Goal: Task Accomplishment & Management: Complete application form

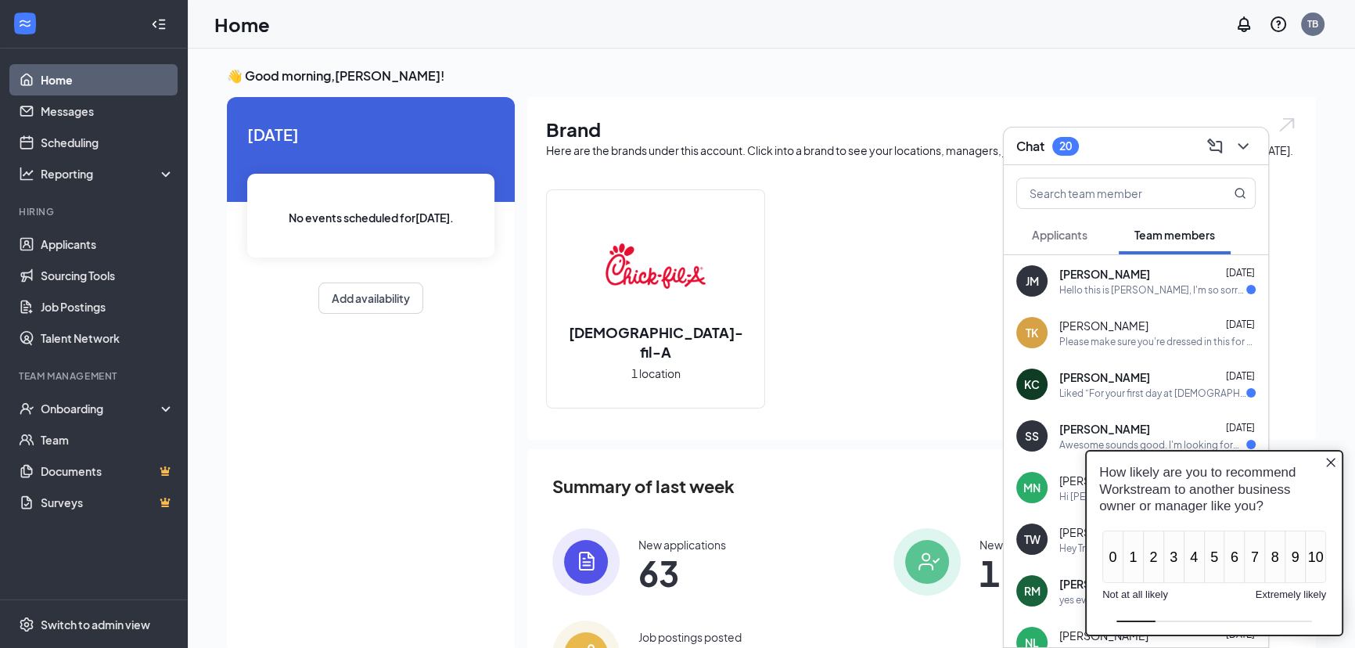
click at [1324, 461] on icon "Close button" at bounding box center [1330, 462] width 13 height 13
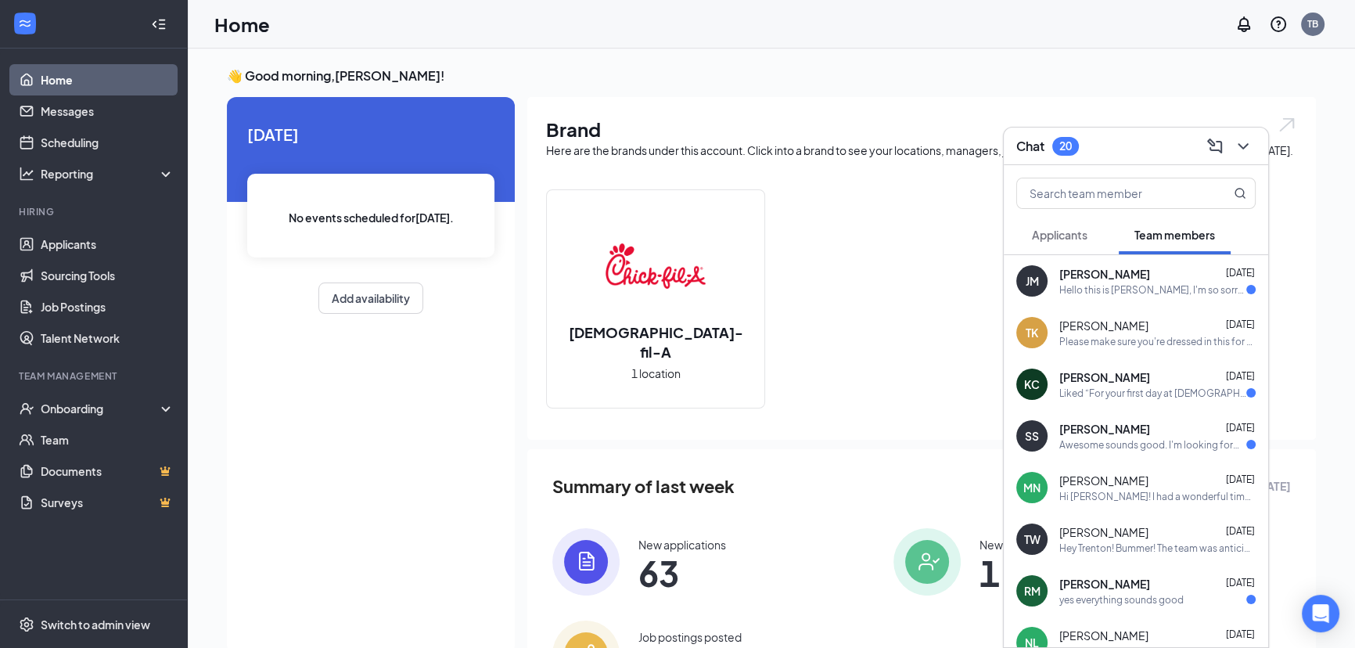
click at [1164, 294] on div "Hello this is [PERSON_NAME], I'm so sorry, but I'm not going to be able to work…" at bounding box center [1152, 289] width 187 height 13
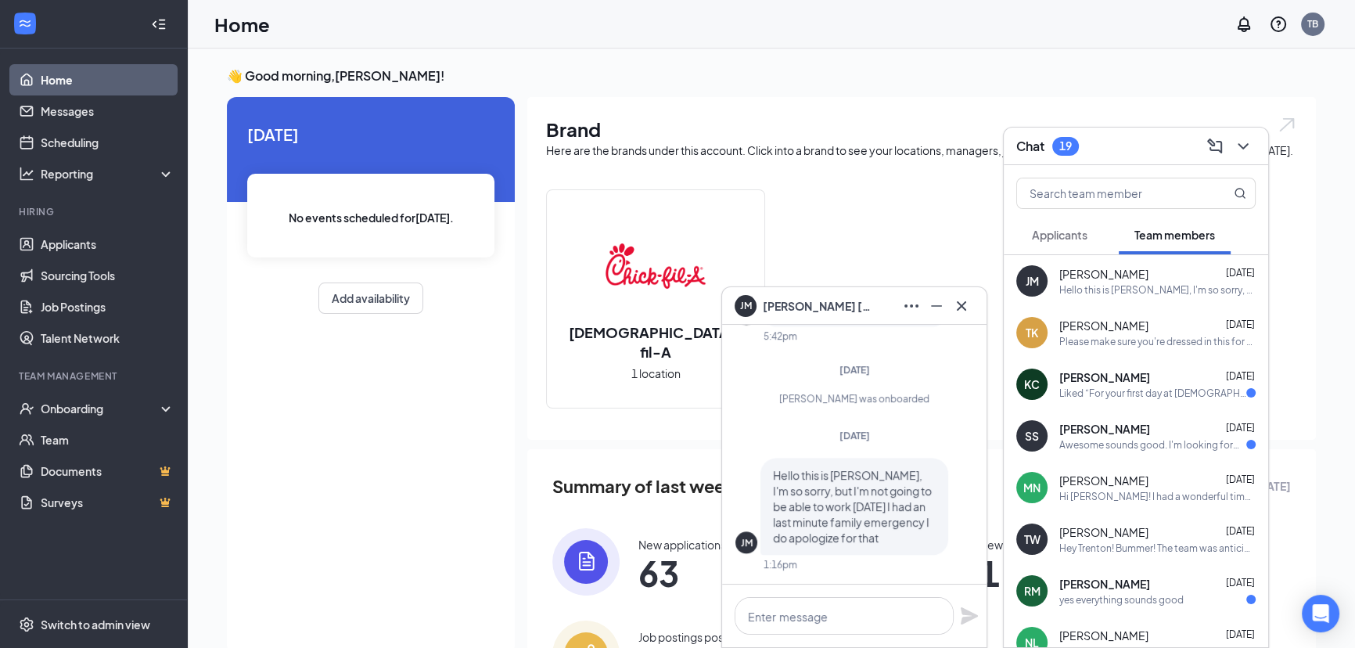
click at [1134, 382] on div "[PERSON_NAME] [DATE]" at bounding box center [1157, 377] width 196 height 16
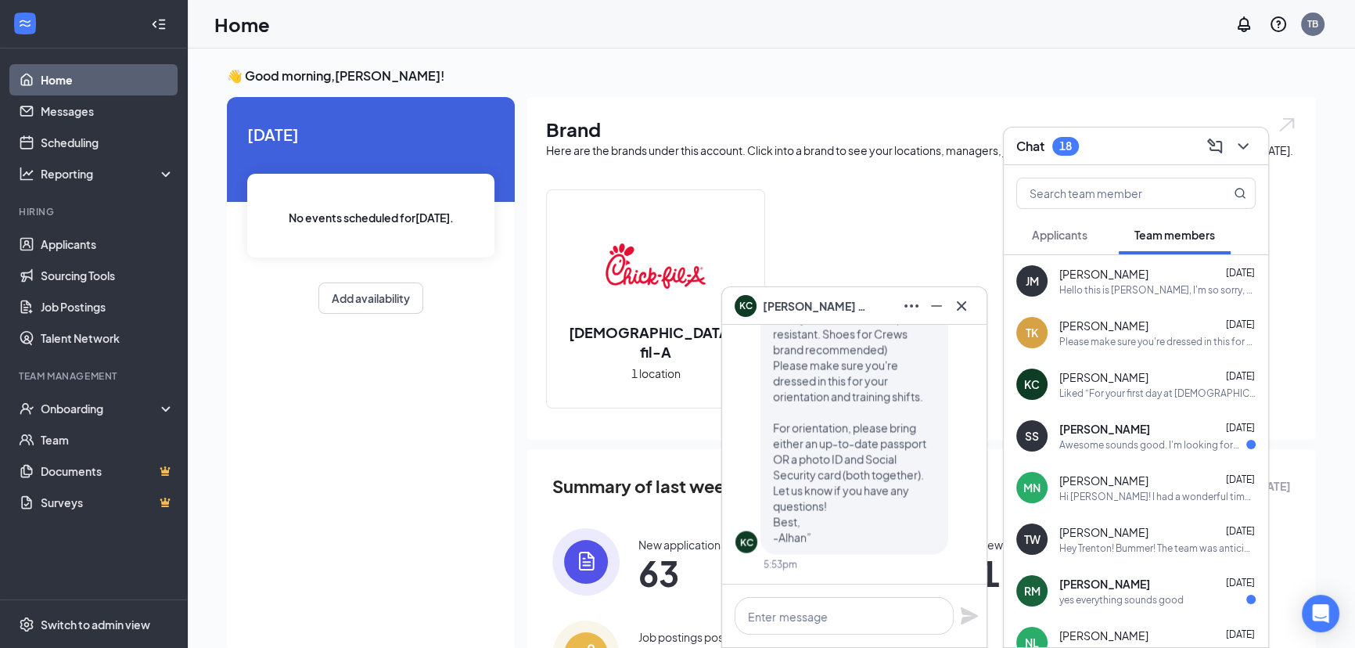
click at [814, 302] on span "[PERSON_NAME]" at bounding box center [818, 305] width 110 height 17
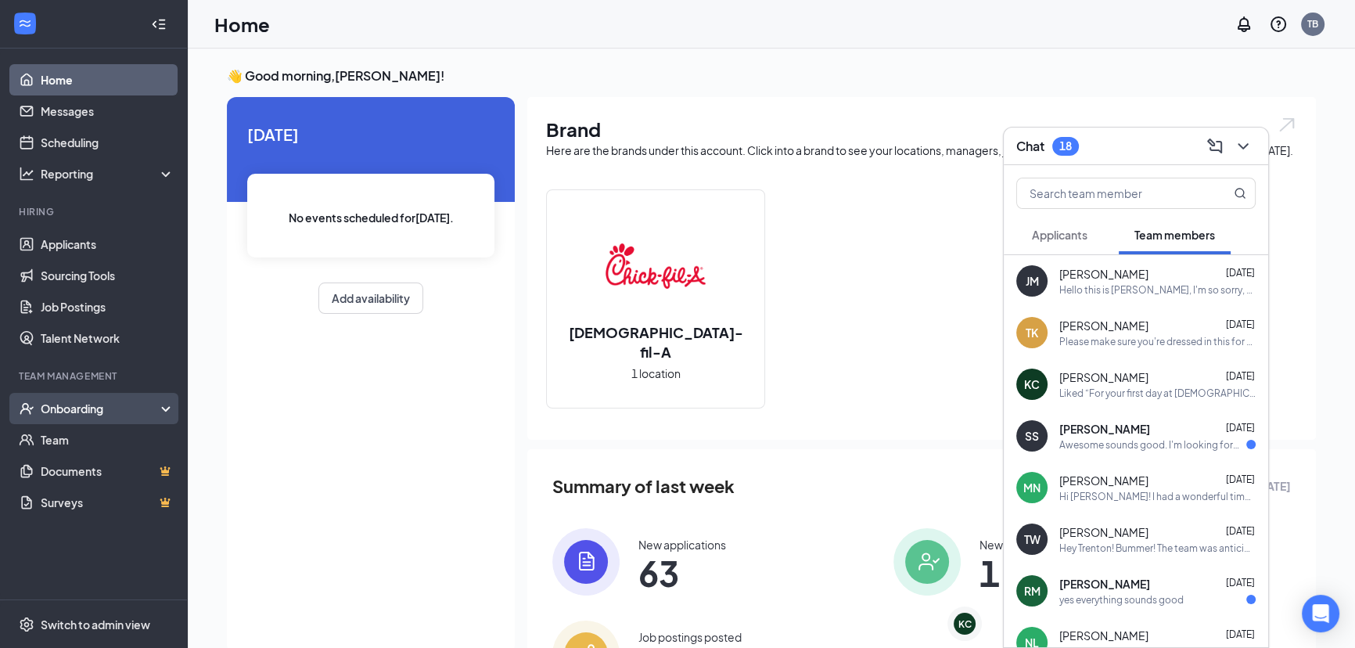
click at [74, 399] on div "Onboarding" at bounding box center [94, 408] width 188 height 31
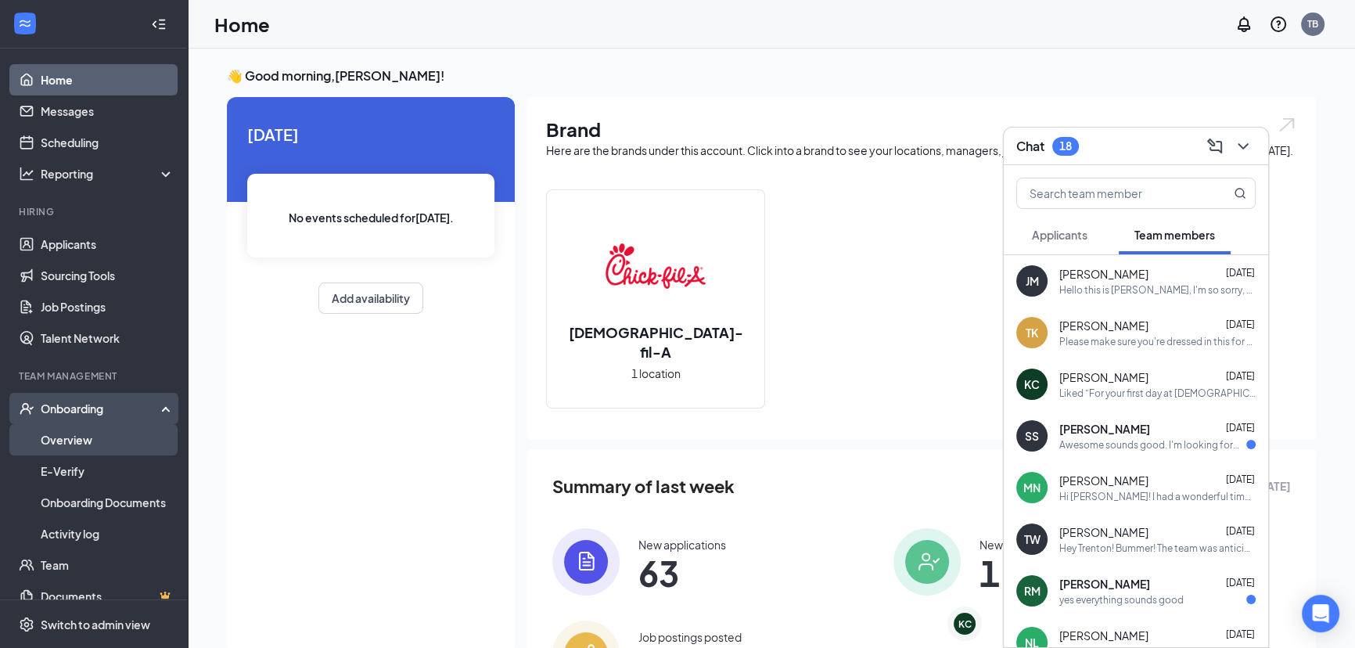
click at [99, 438] on link "Overview" at bounding box center [108, 439] width 134 height 31
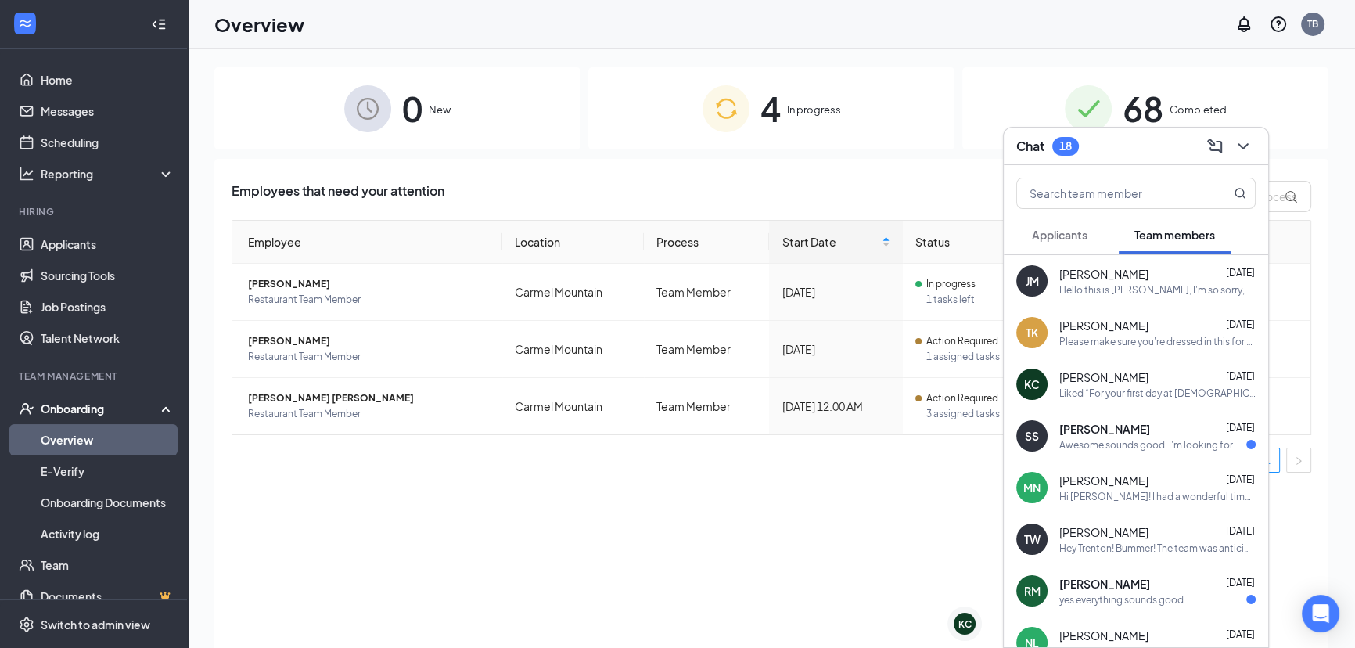
click at [1088, 451] on div "SS [PERSON_NAME] [DATE] Awesome sounds good. I'm looking forward to orientation…" at bounding box center [1136, 436] width 264 height 52
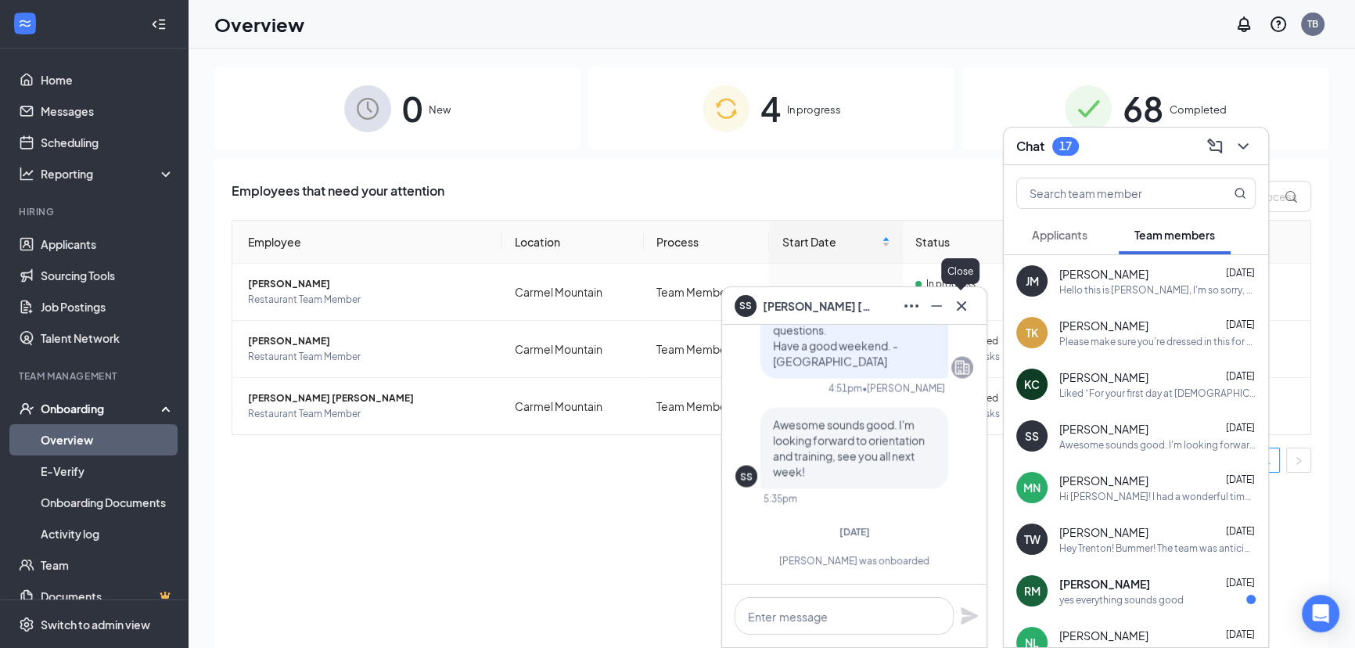
click at [966, 302] on icon "Cross" at bounding box center [961, 305] width 19 height 19
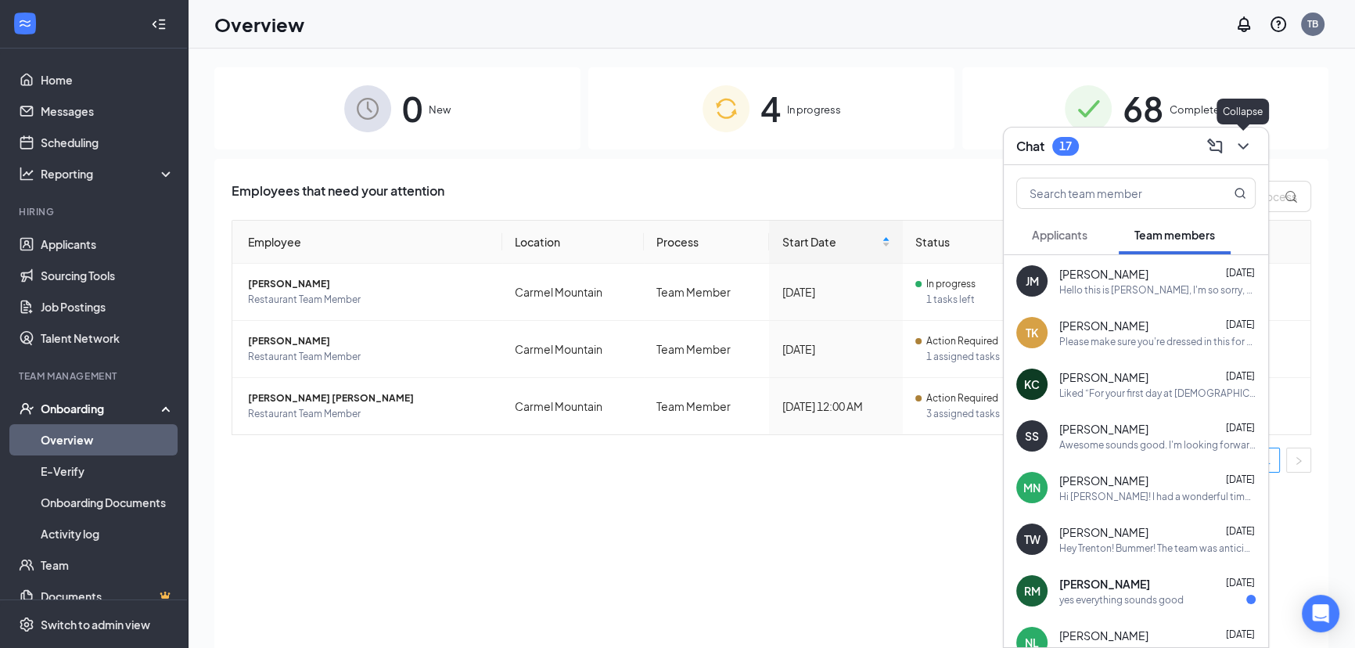
click at [1243, 153] on icon "ChevronDown" at bounding box center [1243, 146] width 19 height 19
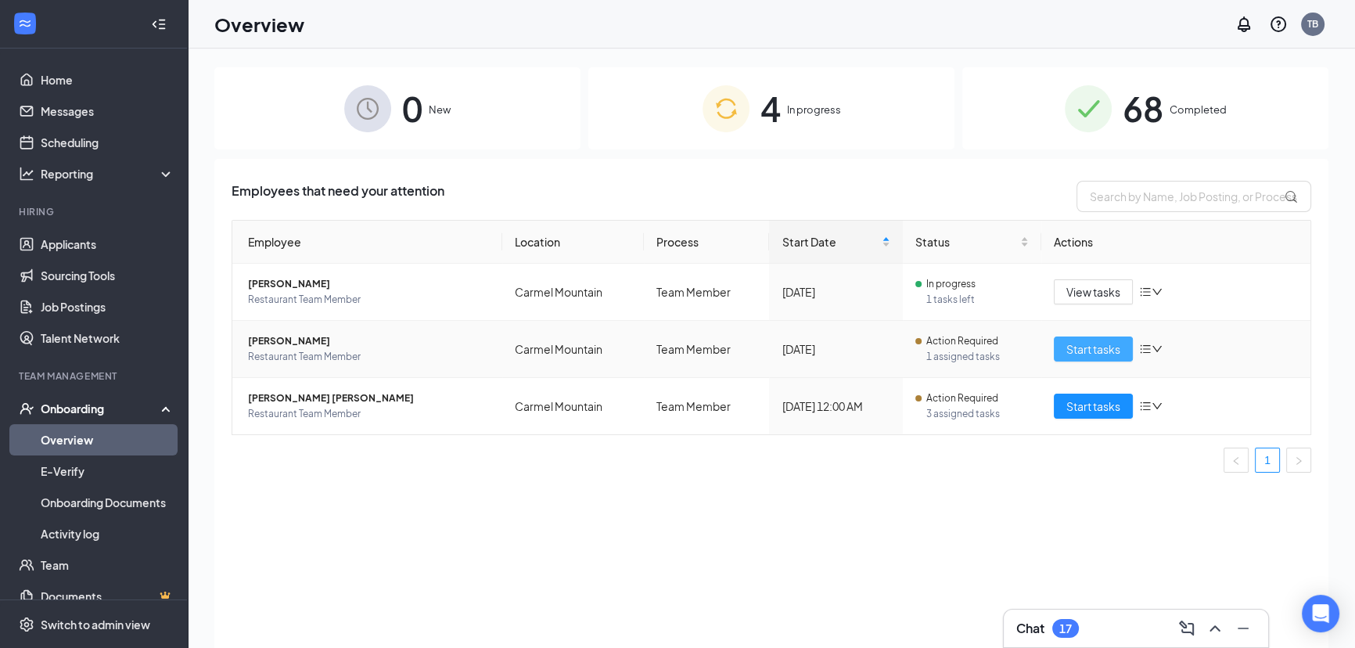
click at [1115, 340] on span "Start tasks" at bounding box center [1093, 348] width 54 height 17
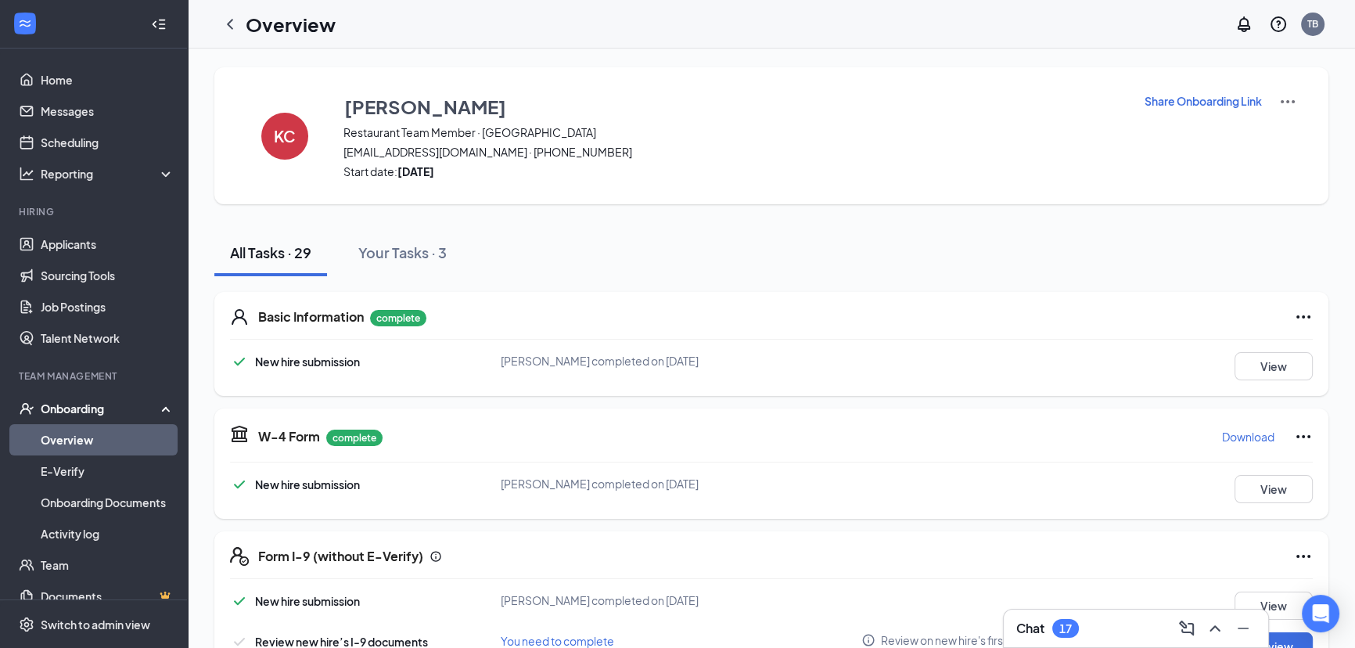
click at [1278, 106] on img at bounding box center [1287, 101] width 19 height 19
click at [1271, 117] on li "View details" at bounding box center [1276, 128] width 80 height 25
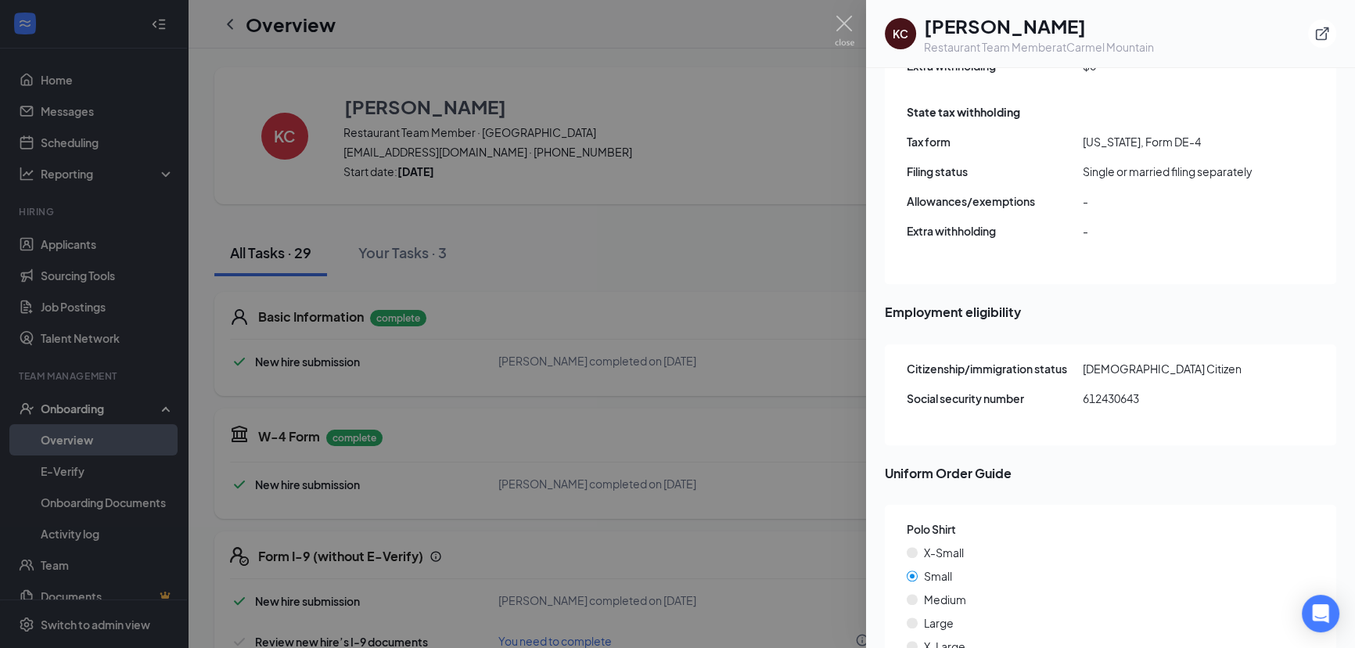
scroll to position [1707, 0]
drag, startPoint x: 1085, startPoint y: 362, endPoint x: 1172, endPoint y: 365, distance: 86.9
click at [1172, 390] on span "612430643" at bounding box center [1171, 398] width 176 height 17
copy span "612430643"
click at [839, 28] on img at bounding box center [845, 31] width 20 height 31
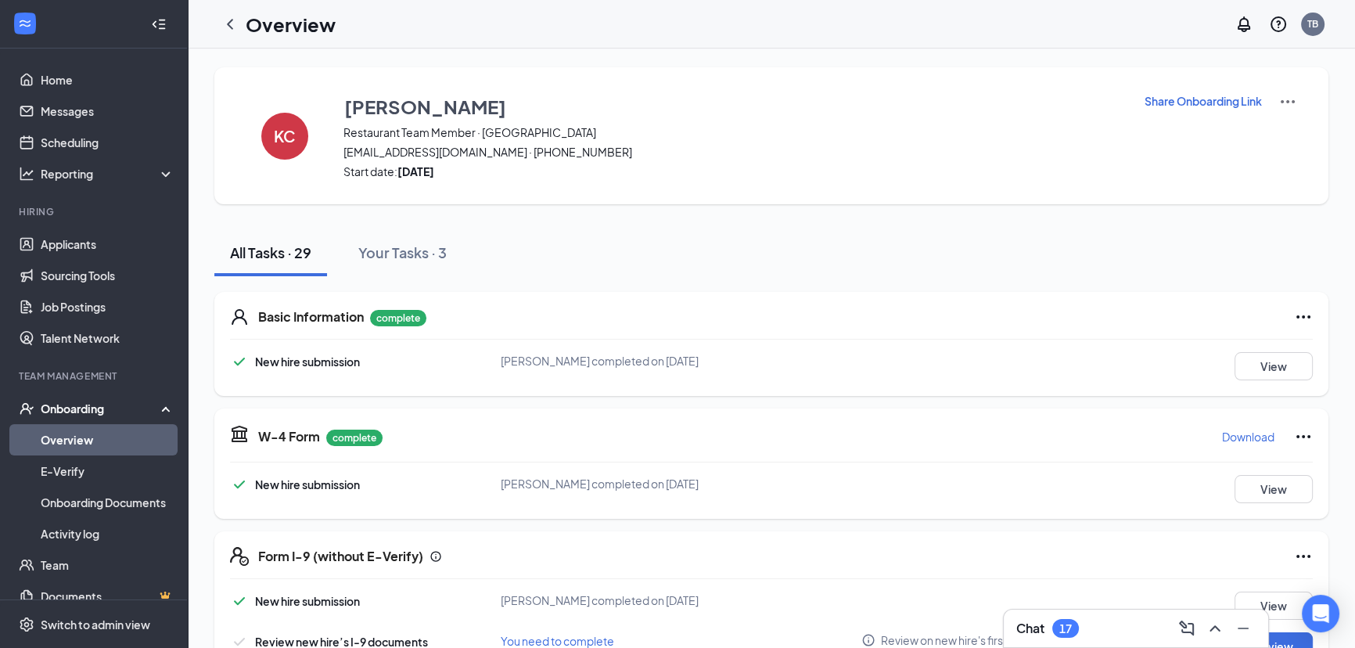
scroll to position [142, 0]
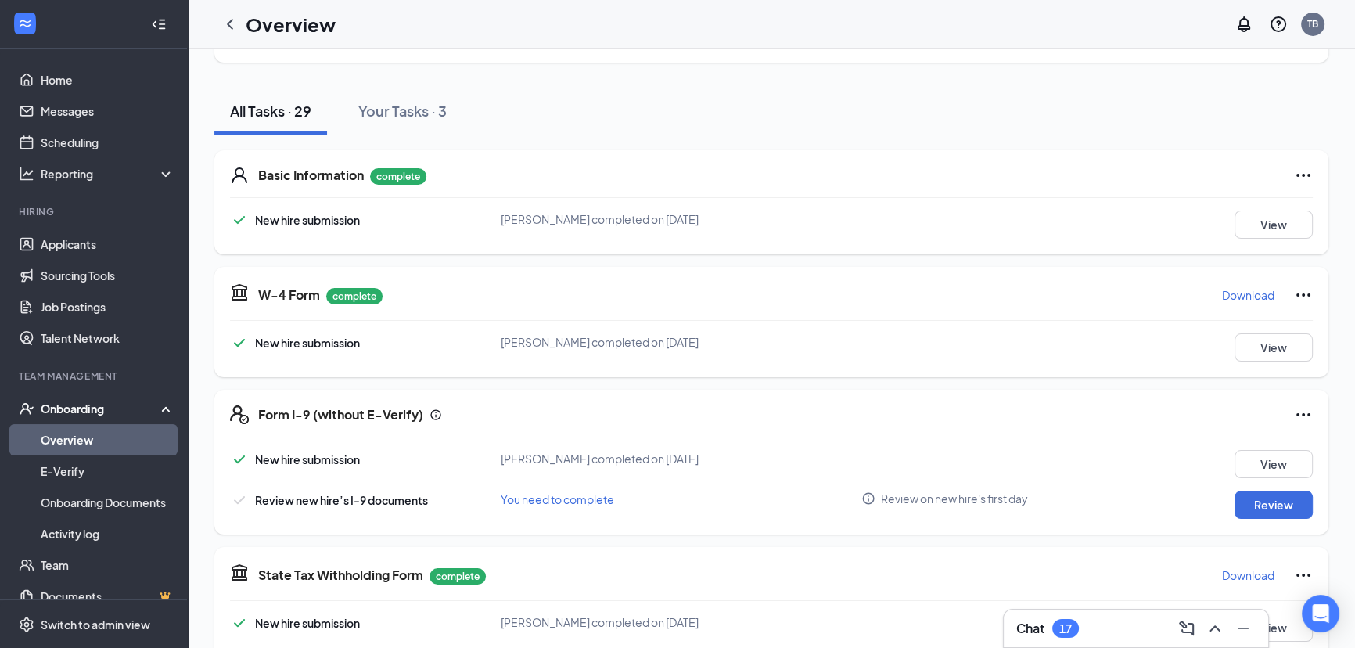
click at [1212, 506] on div "Review" at bounding box center [1244, 504] width 135 height 28
click at [1234, 503] on button "Review" at bounding box center [1273, 504] width 78 height 28
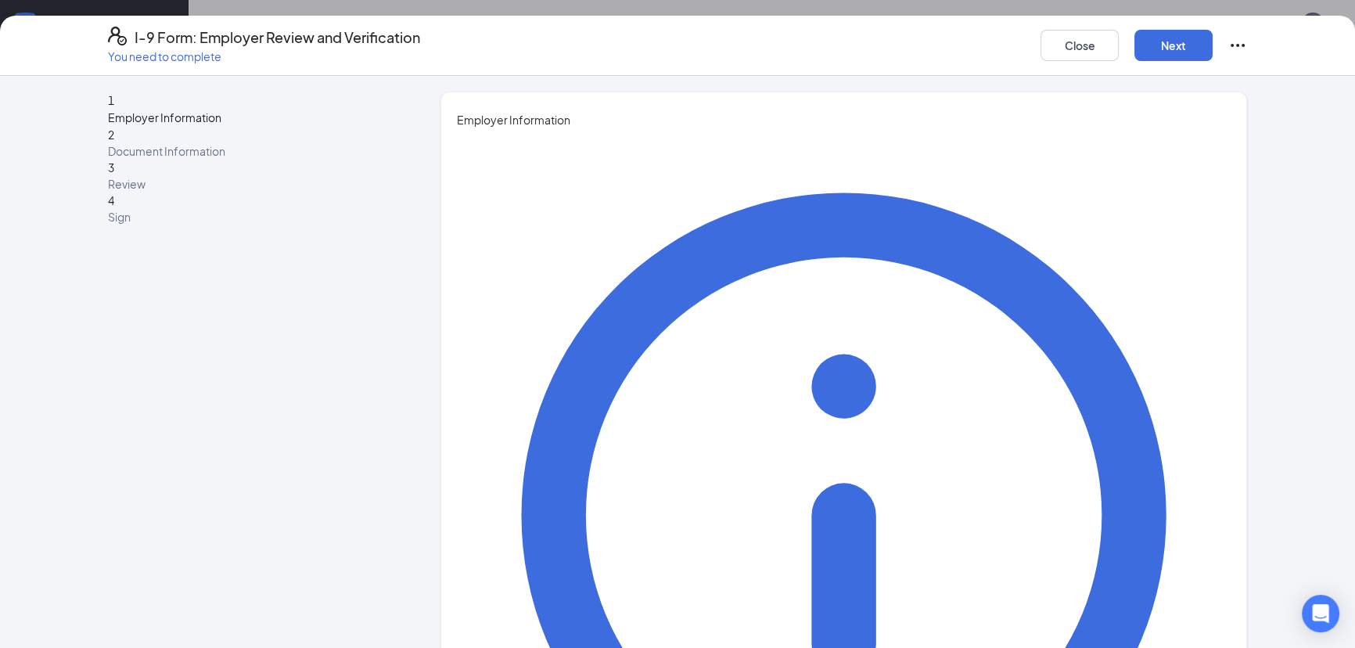
type input "Tianna"
type input "Bane"
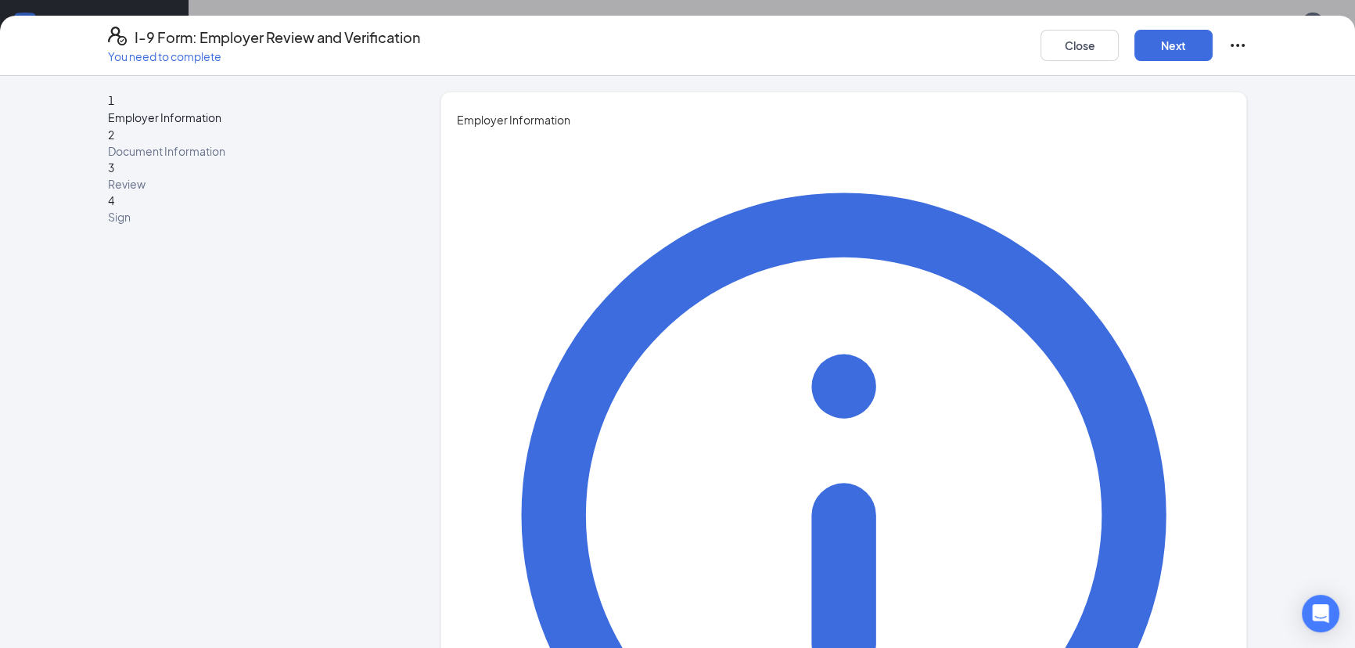
type input "Director of Training"
click at [1179, 44] on button "Next" at bounding box center [1173, 45] width 78 height 31
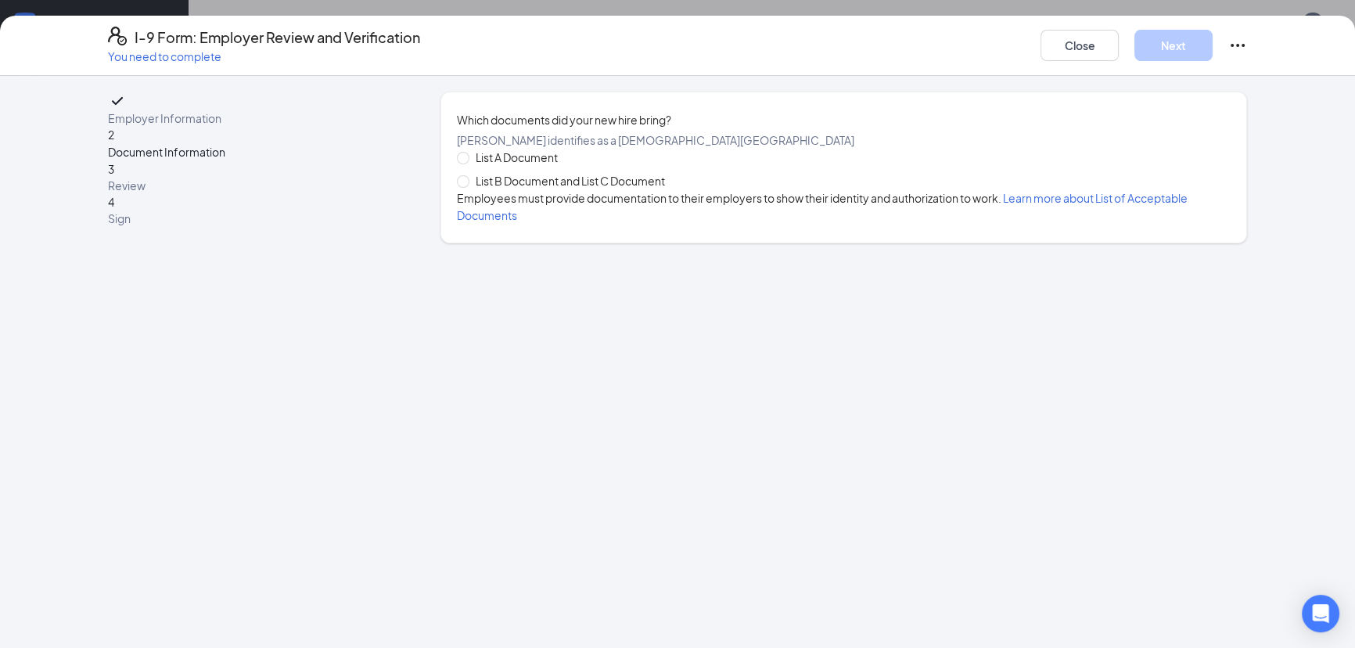
click at [584, 189] on span "List B Document and List C Document" at bounding box center [570, 180] width 202 height 17
click at [468, 186] on input "List B Document and List C Document" at bounding box center [462, 180] width 11 height 11
radio input "true"
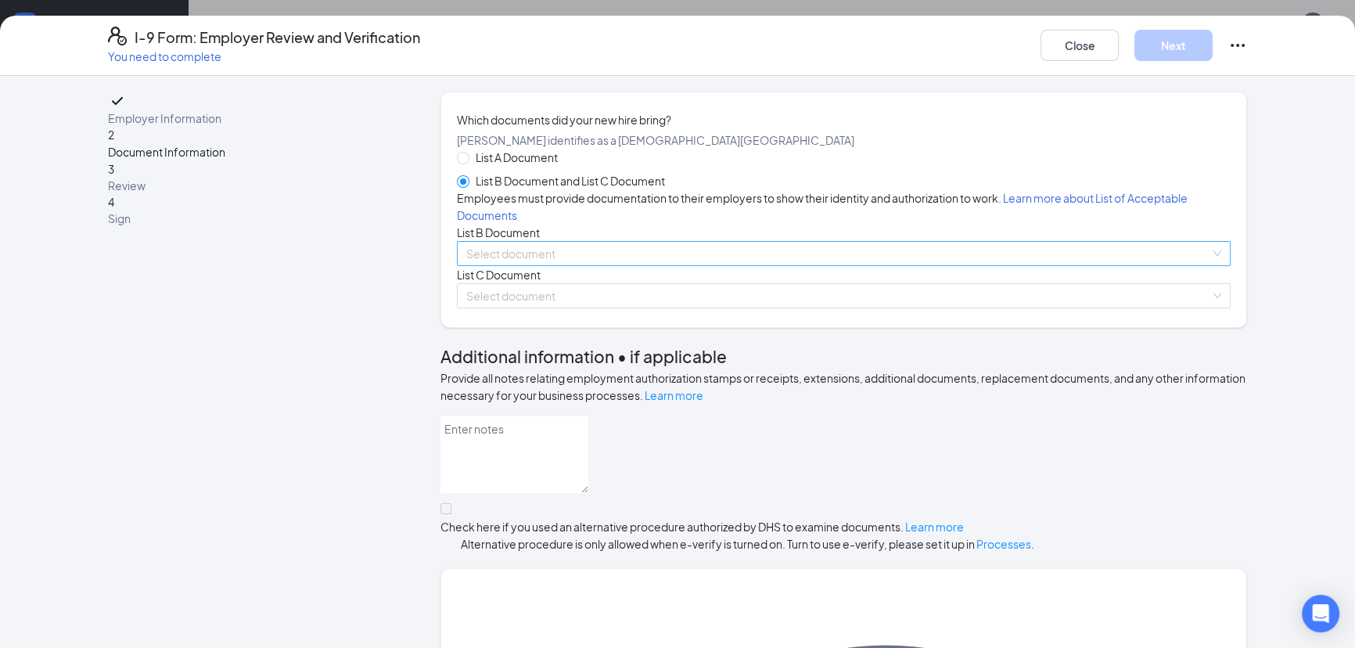
click at [531, 265] on input "search" at bounding box center [838, 253] width 744 height 23
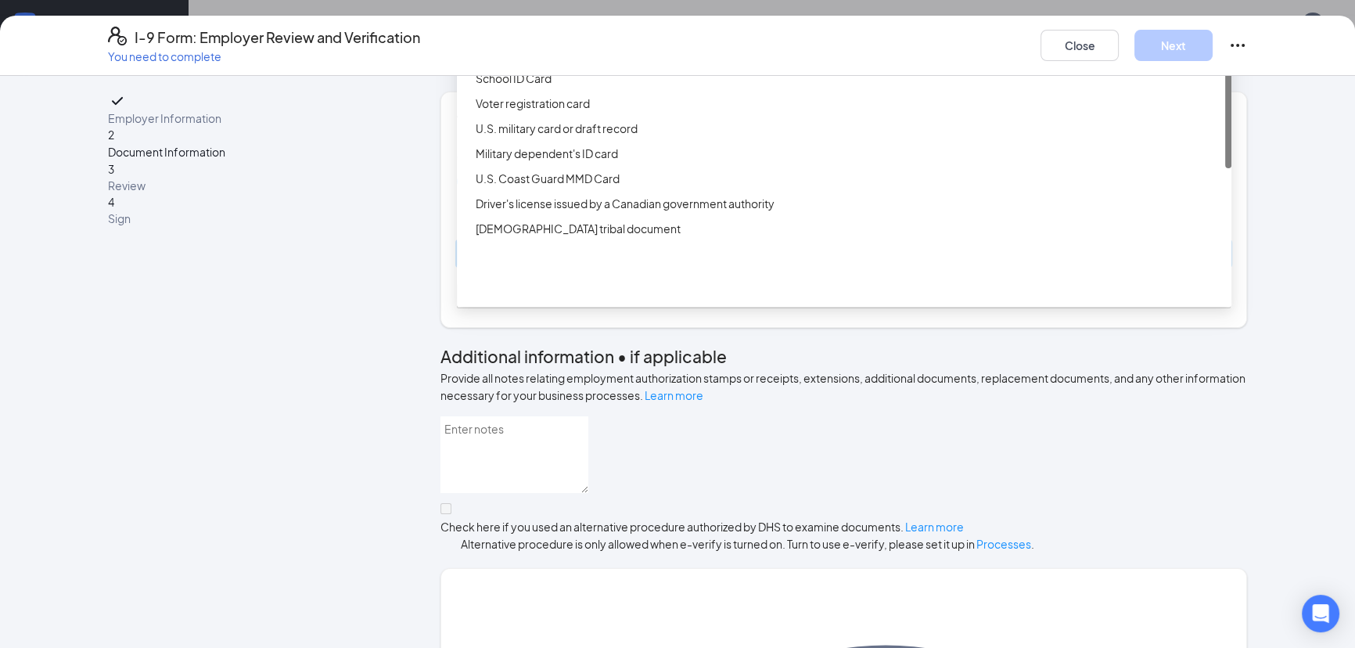
click at [561, 37] on div "Driver’s License issued by U.S State or outlying US possession" at bounding box center [849, 28] width 746 height 17
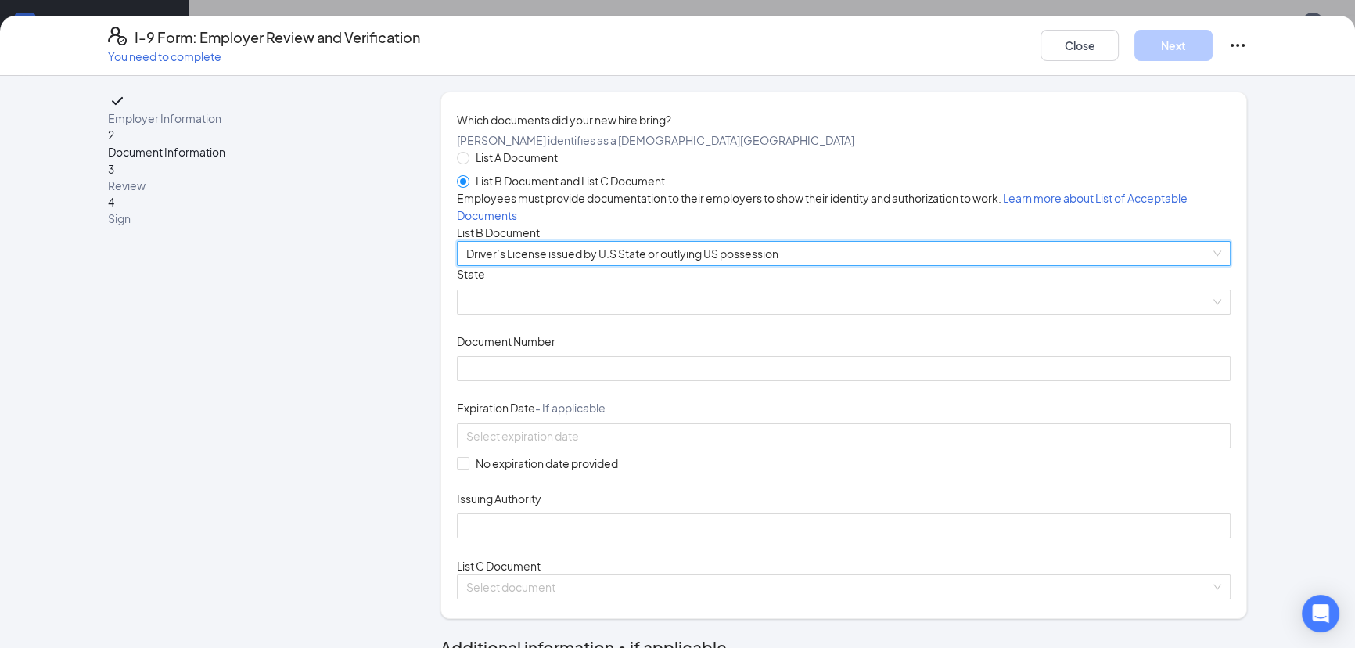
click at [562, 266] on div "Driver’s License issued by U.S State or outlying US possession Driver’s License…" at bounding box center [844, 253] width 774 height 25
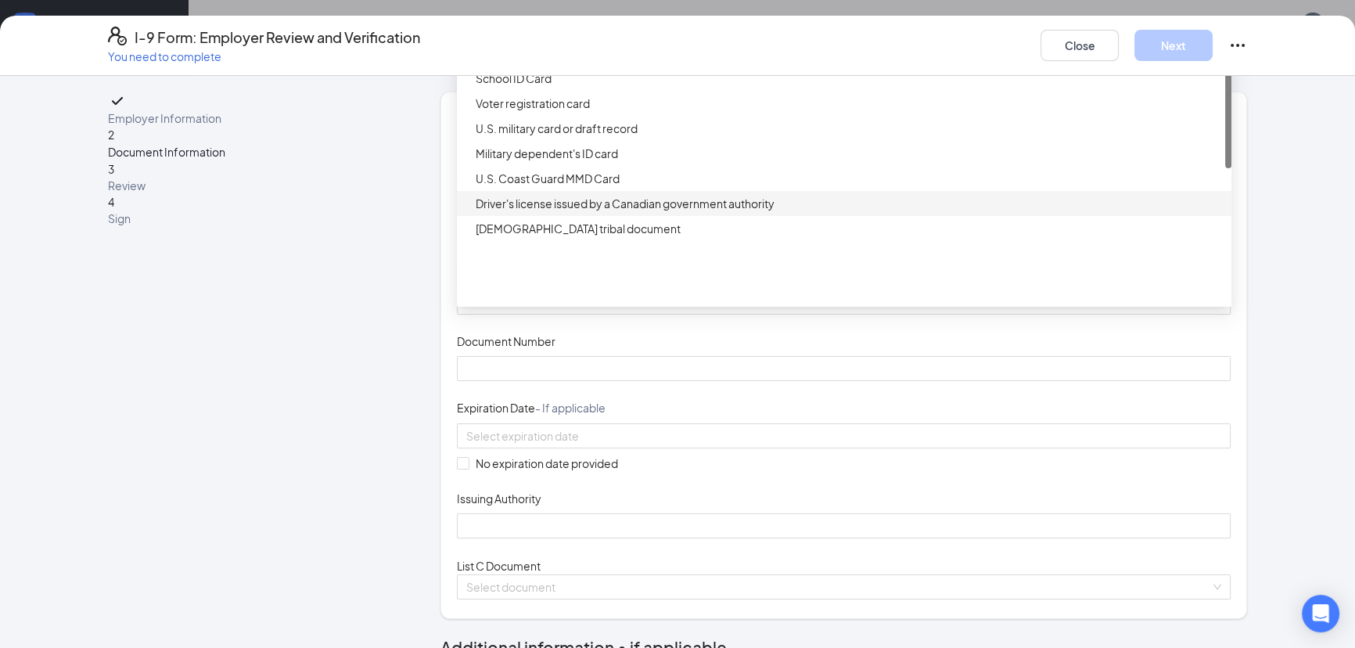
click at [899, 435] on div "Document Title Driver’s License issued by U.S State or outlying US possession S…" at bounding box center [844, 402] width 774 height 272
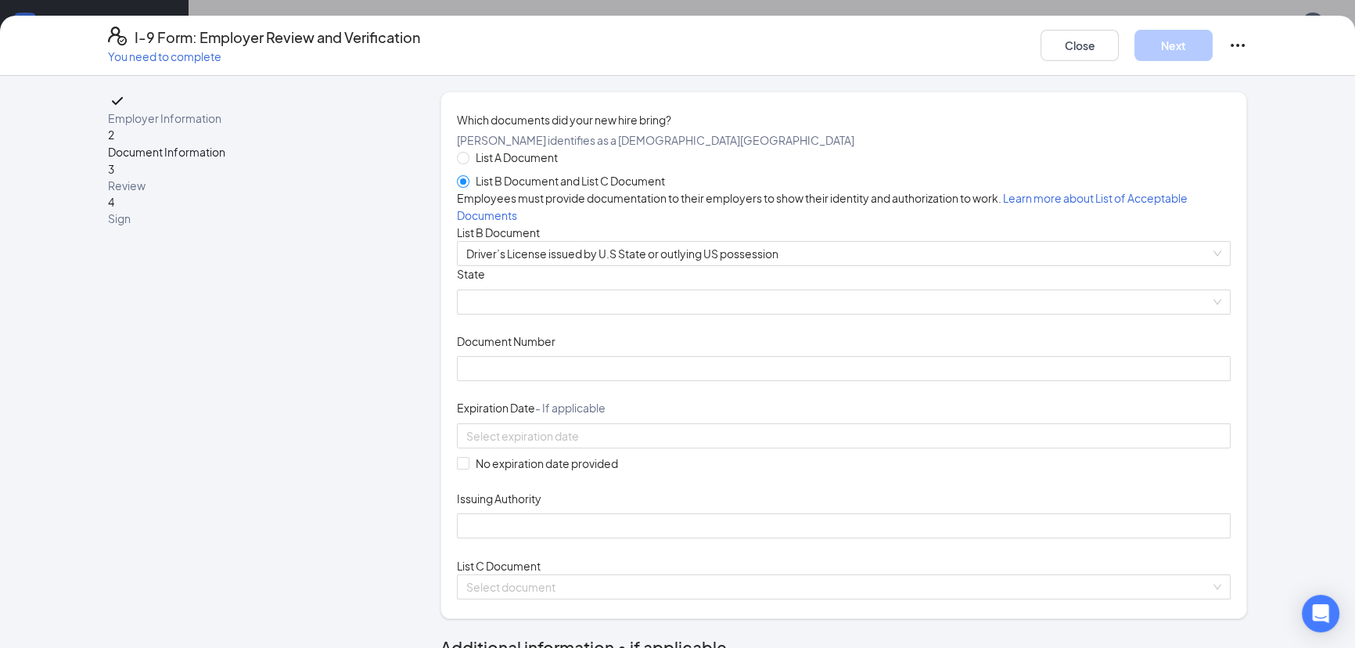
click at [627, 289] on div "State" at bounding box center [844, 277] width 774 height 23
click at [615, 314] on span at bounding box center [843, 301] width 755 height 23
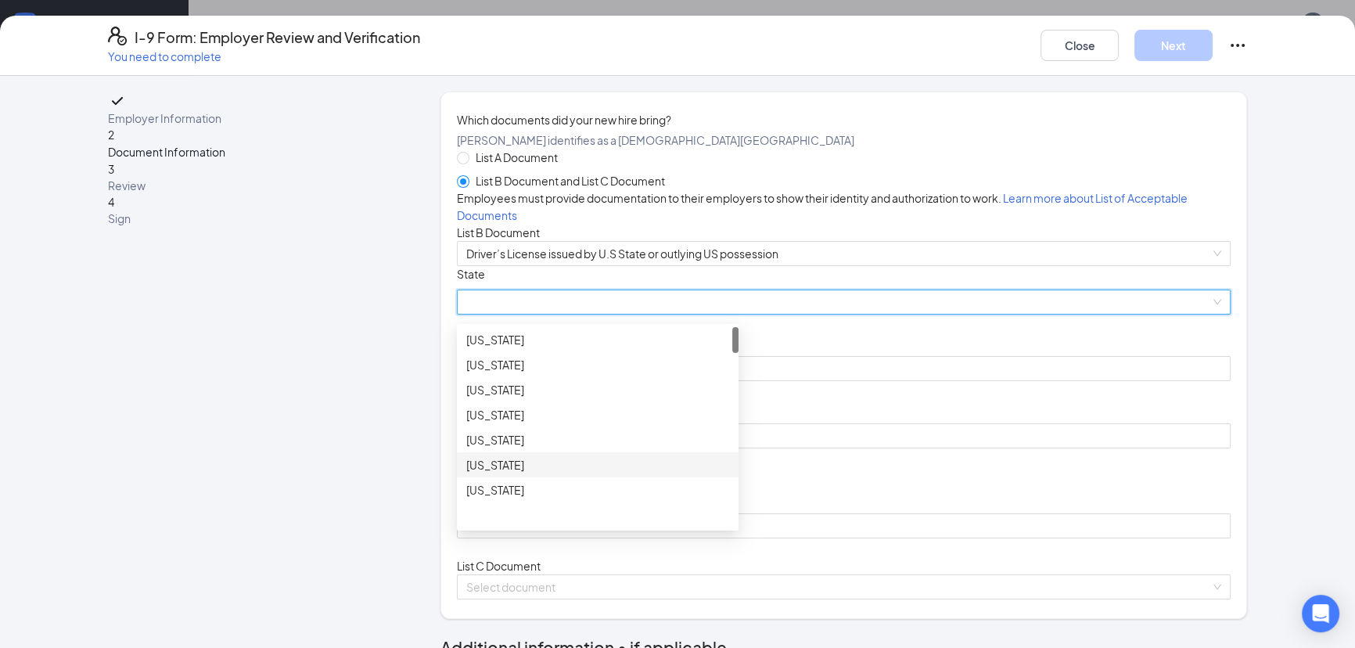
click at [551, 473] on div "[US_STATE]" at bounding box center [597, 464] width 263 height 17
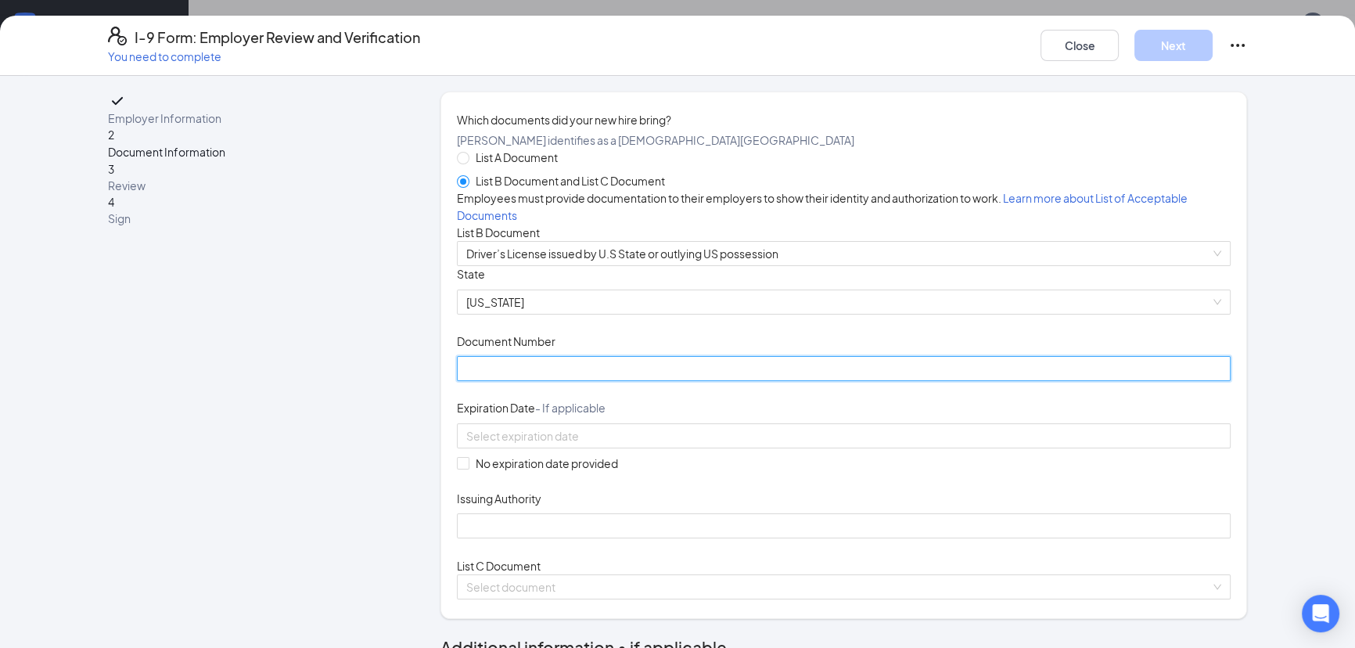
click at [615, 381] on input "Document Number" at bounding box center [844, 368] width 774 height 25
type input "Y7266817"
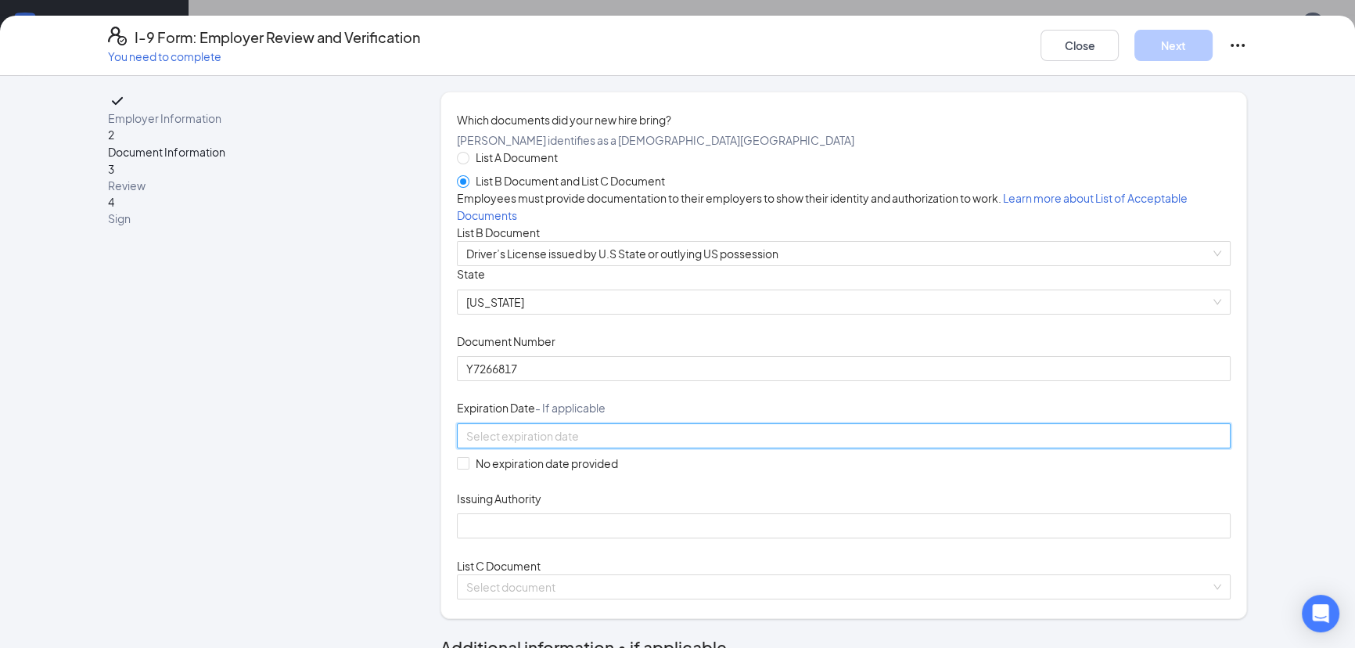
click at [594, 444] on input at bounding box center [842, 435] width 752 height 17
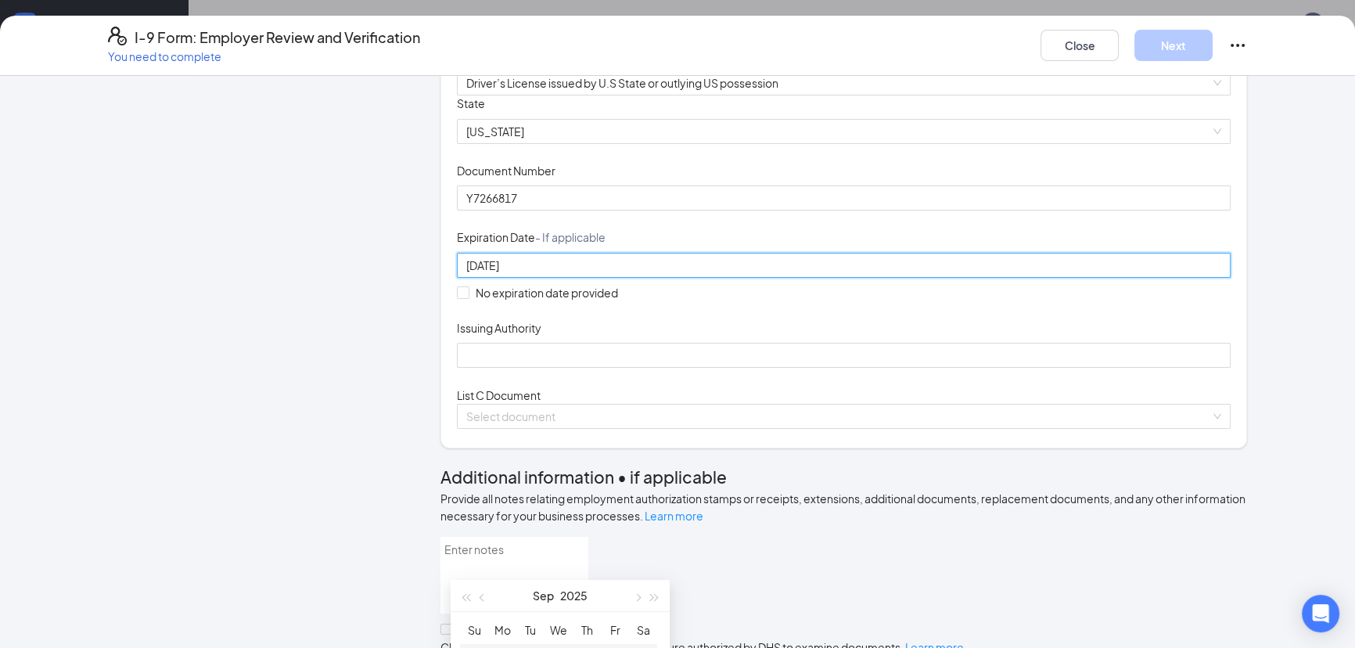
scroll to position [355, 0]
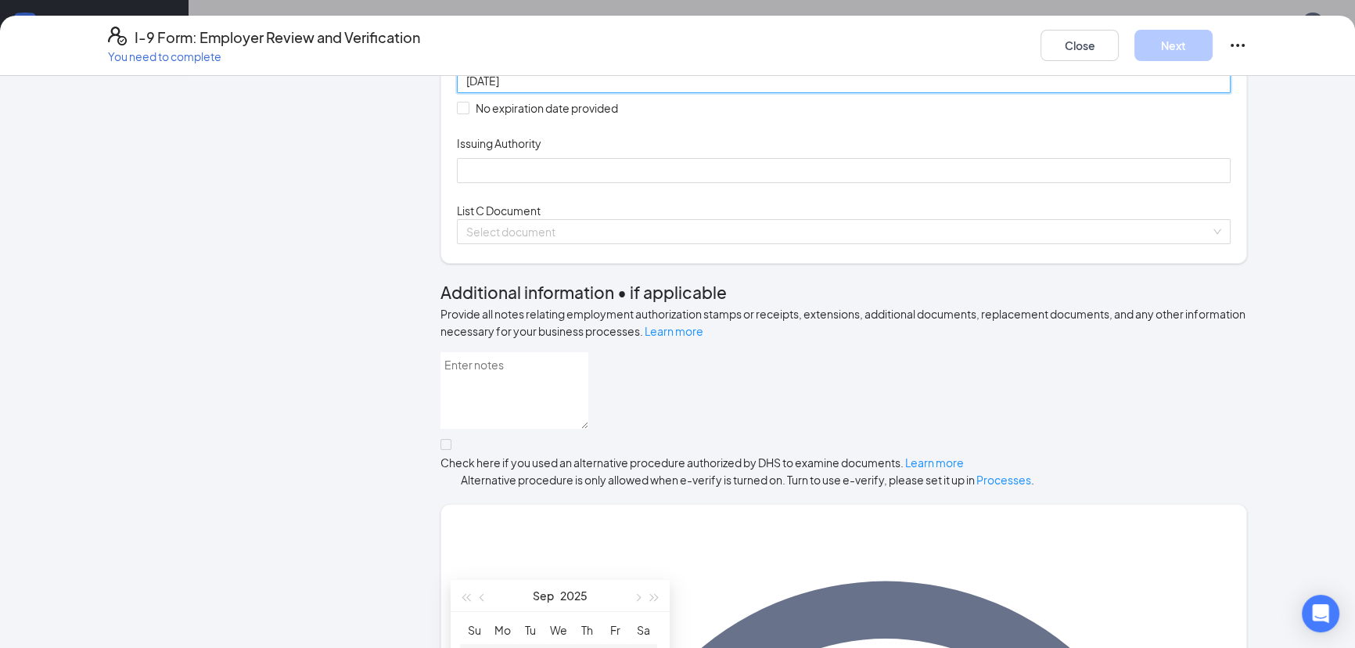
type input "[DATE]"
click at [786, 183] on div "Document Title Driver’s License issued by U.S State or outlying US possession S…" at bounding box center [844, 47] width 774 height 272
click at [573, 89] on input at bounding box center [842, 80] width 752 height 17
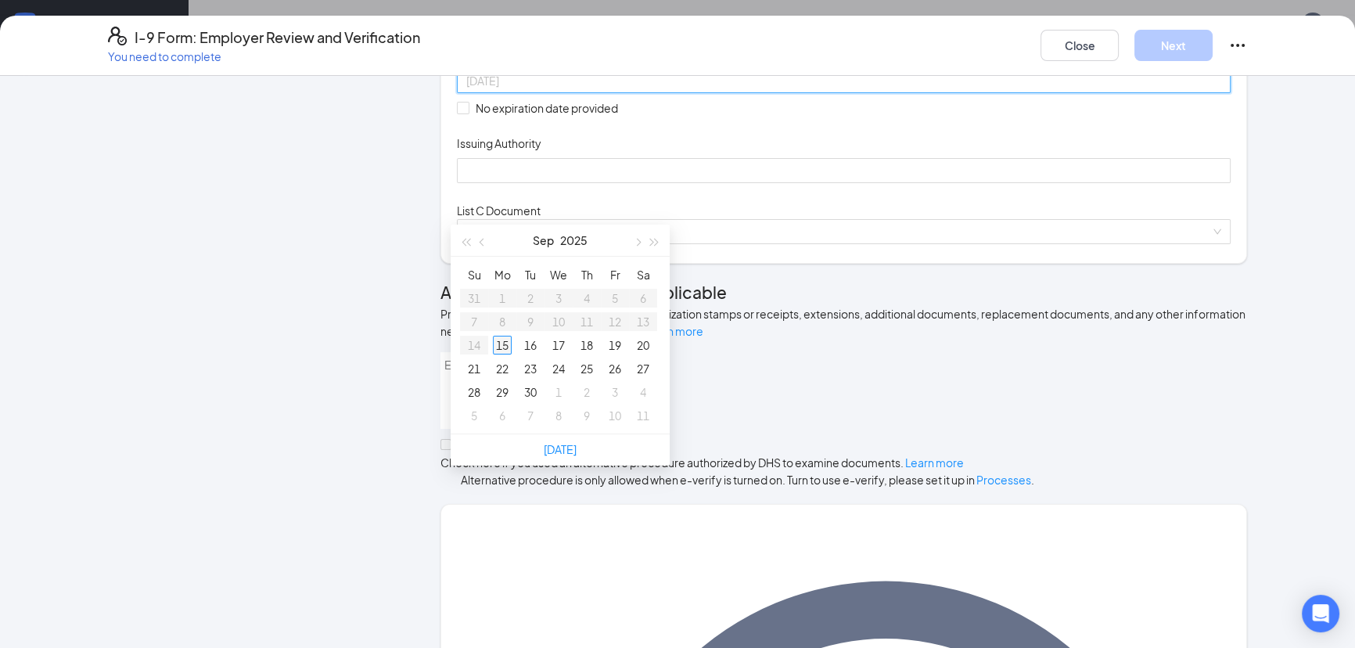
click at [501, 343] on div "15" at bounding box center [502, 345] width 19 height 19
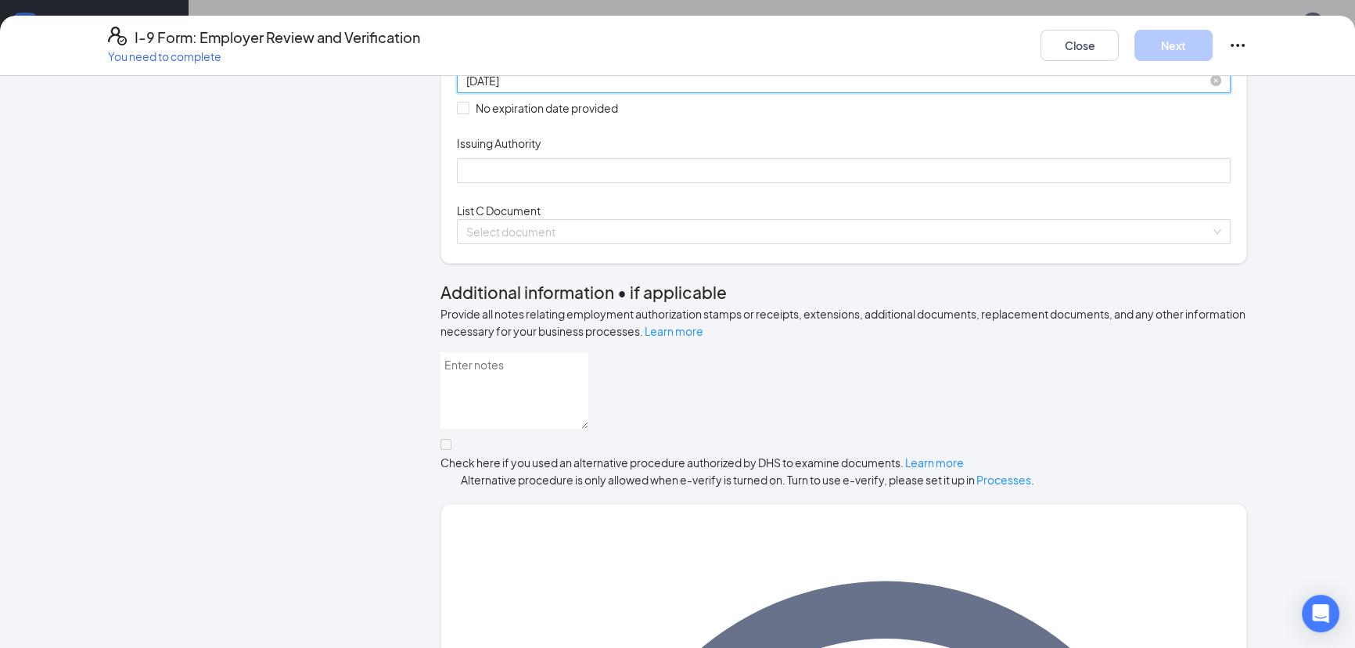
click at [477, 89] on input "[DATE]" at bounding box center [842, 80] width 752 height 17
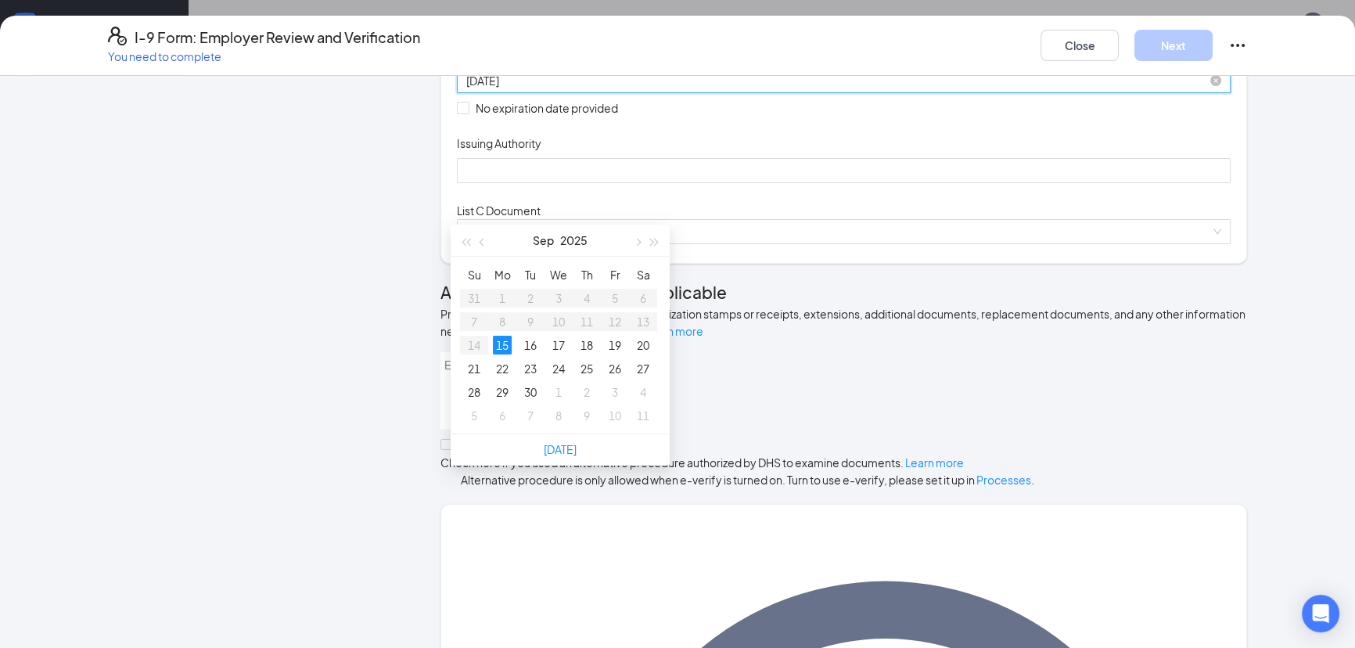
click at [476, 89] on input "[DATE]" at bounding box center [842, 80] width 752 height 17
click at [477, 89] on input "[DATE]" at bounding box center [842, 80] width 752 height 17
click at [529, 89] on input "[DATE]" at bounding box center [842, 80] width 752 height 17
click at [591, 375] on div "25" at bounding box center [586, 368] width 19 height 19
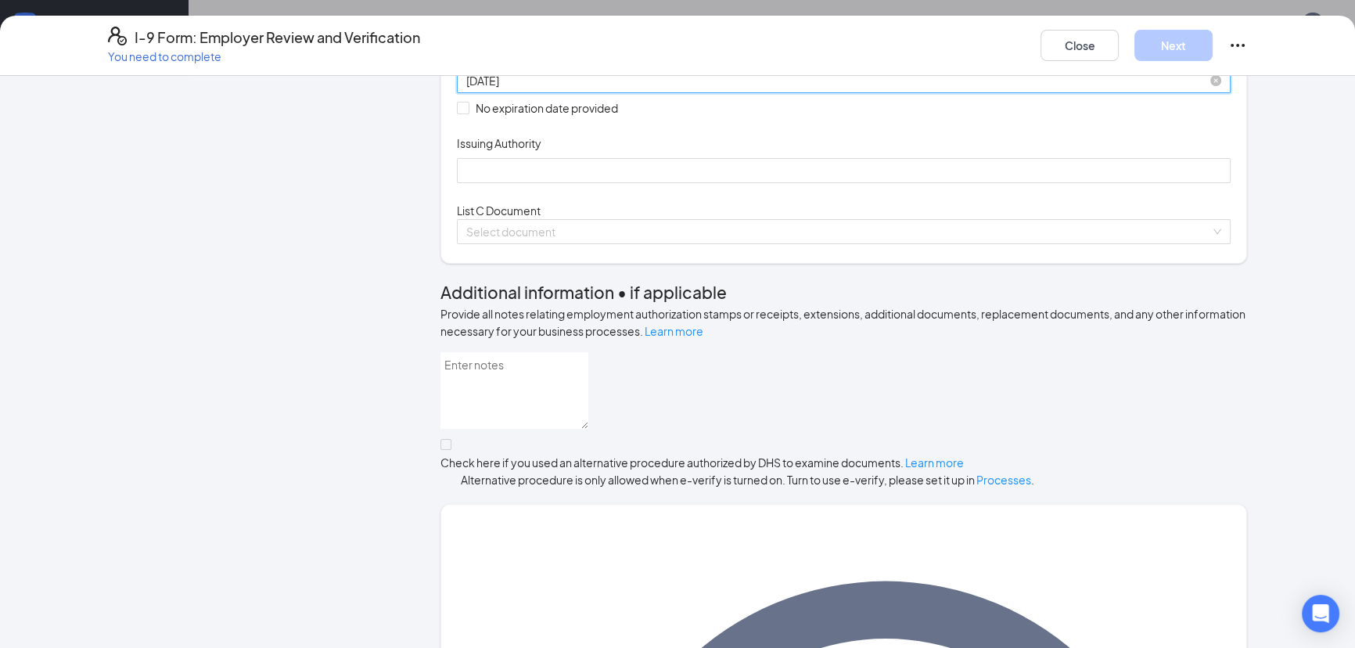
click at [537, 89] on input "[DATE]" at bounding box center [842, 80] width 752 height 17
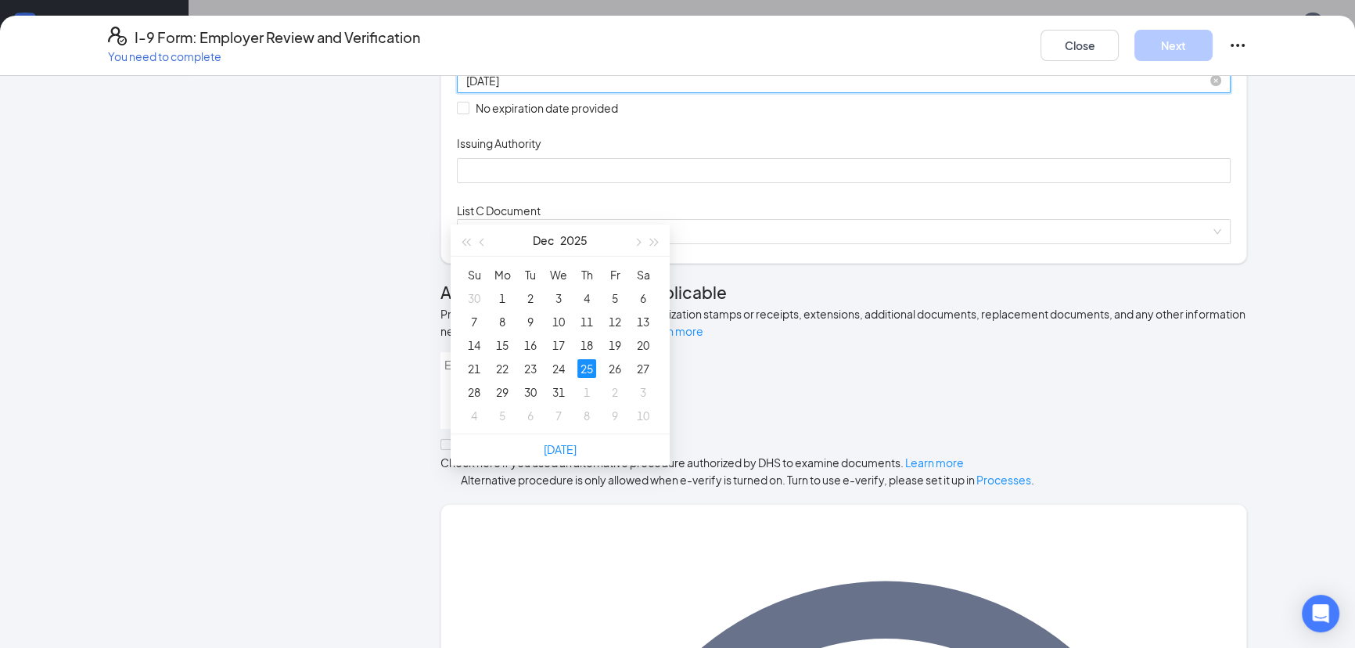
click at [594, 89] on input "[DATE]" at bounding box center [842, 80] width 752 height 17
type input "[DATE]"
click at [711, 183] on div "Document Title Driver’s License issued by U.S State or outlying US possession S…" at bounding box center [844, 47] width 774 height 272
drag, startPoint x: 540, startPoint y: 205, endPoint x: 404, endPoint y: 203, distance: 136.1
click at [404, 203] on div "Employer Information 2 Document Information 3 Review 4 Sign Which documents did…" at bounding box center [677, 505] width 1139 height 1539
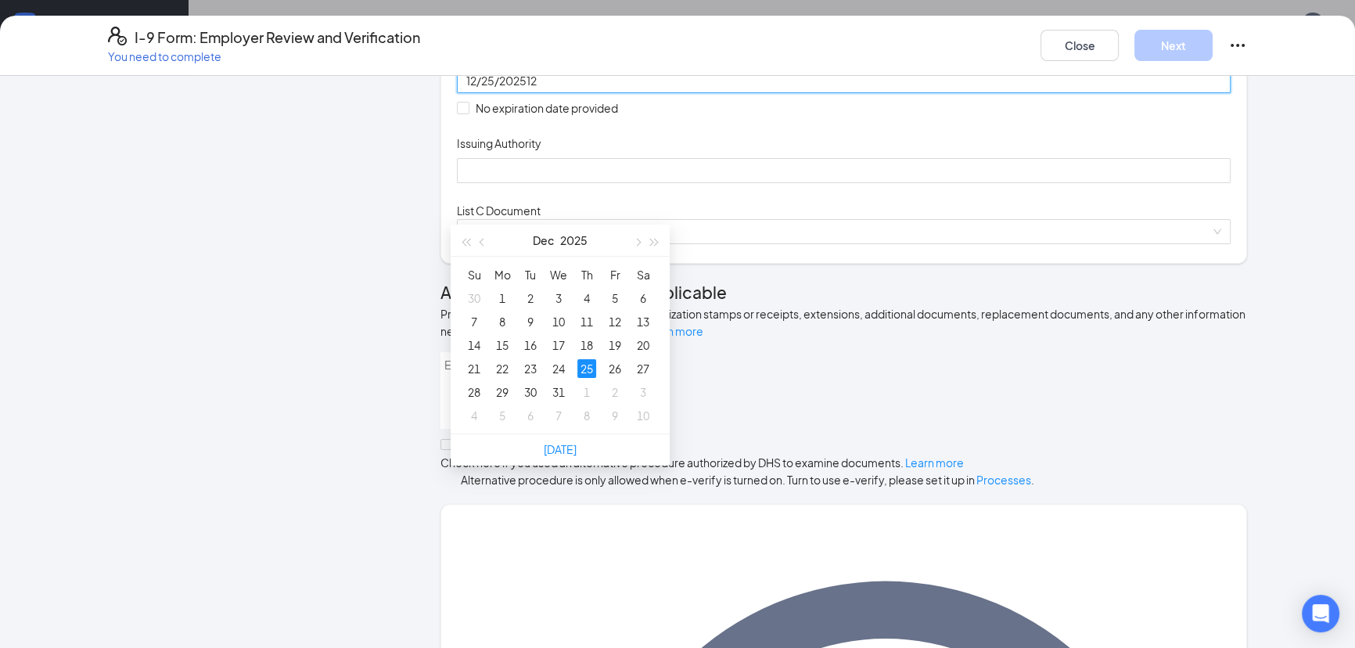
type input "12/25/202512"
drag, startPoint x: 547, startPoint y: 200, endPoint x: 389, endPoint y: 181, distance: 159.1
click at [389, 181] on div "Employer Information 2 Document Information 3 Review 4 Sign Which documents did…" at bounding box center [677, 505] width 1139 height 1539
click at [469, 242] on span "button" at bounding box center [465, 243] width 8 height 8
click at [469, 241] on span "button" at bounding box center [465, 243] width 8 height 8
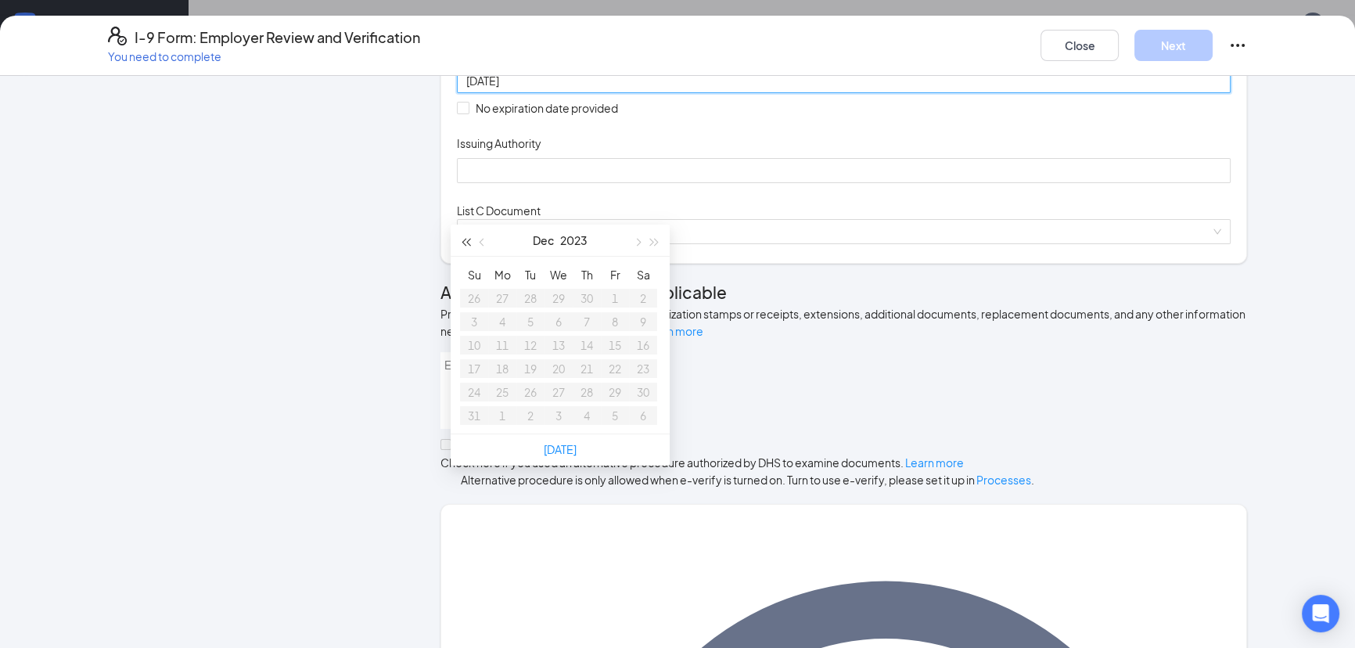
click at [469, 241] on span "button" at bounding box center [465, 243] width 8 height 8
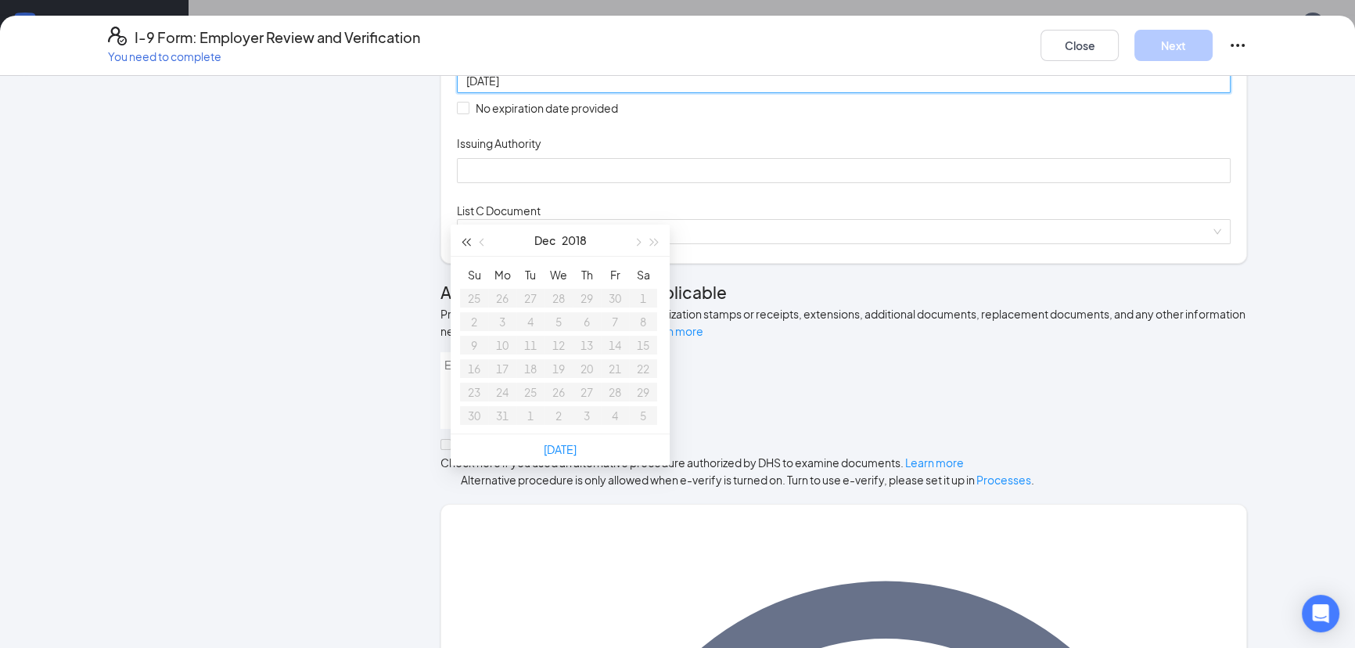
click at [469, 241] on span "button" at bounding box center [465, 243] width 8 height 8
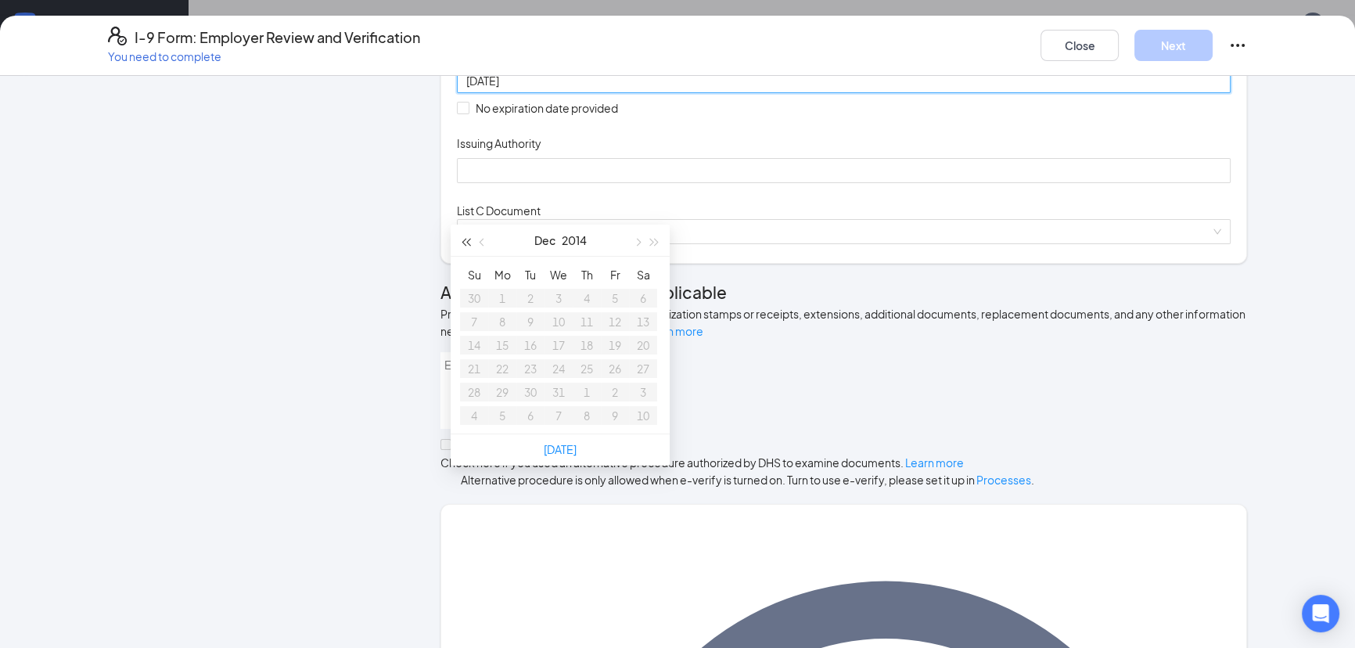
click at [469, 241] on span "button" at bounding box center [465, 243] width 8 height 8
click at [656, 235] on button "button" at bounding box center [654, 239] width 17 height 31
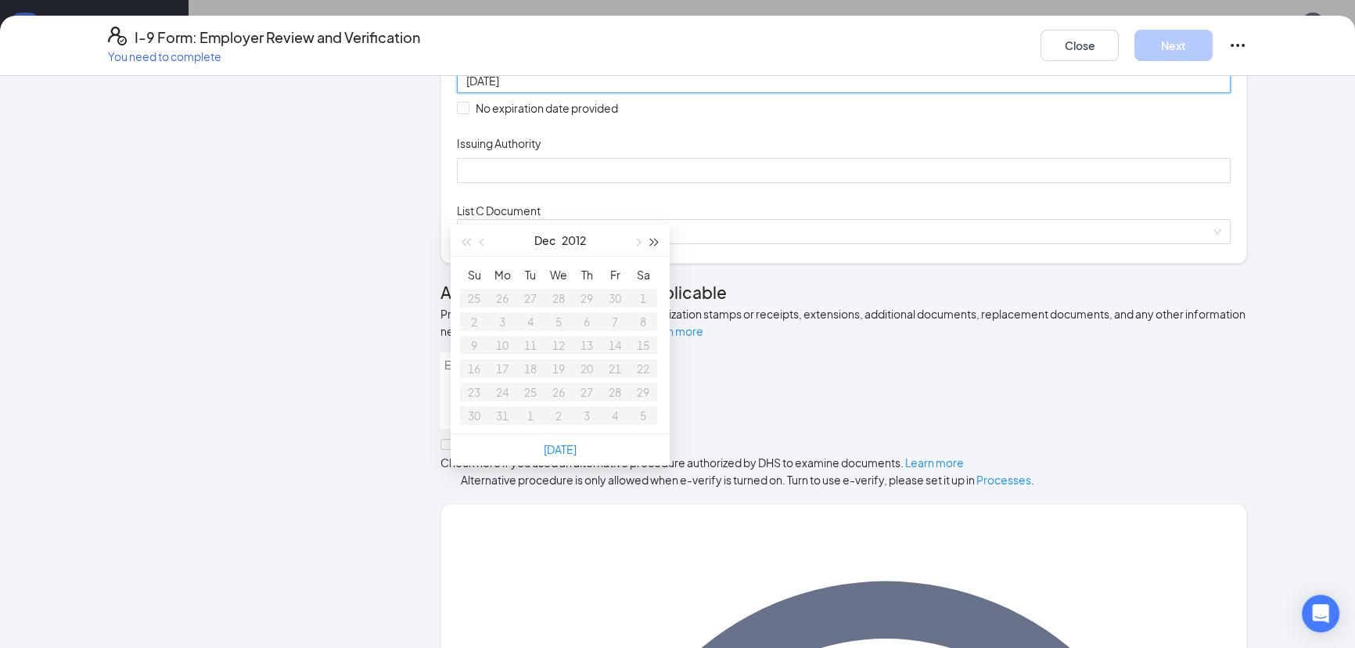
click at [656, 235] on button "button" at bounding box center [654, 239] width 17 height 31
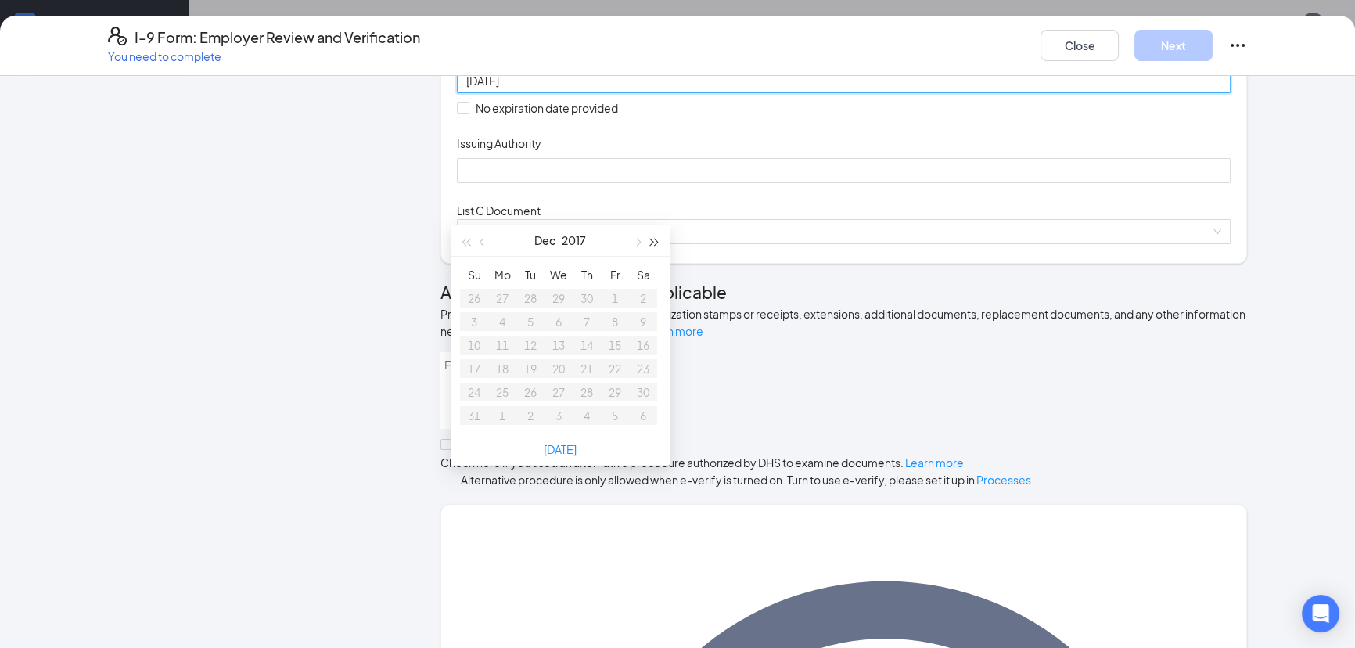
click at [656, 235] on button "button" at bounding box center [654, 239] width 17 height 31
click at [571, 89] on input "[DATE]" at bounding box center [842, 80] width 752 height 17
click at [580, 363] on div "25" at bounding box center [586, 368] width 19 height 19
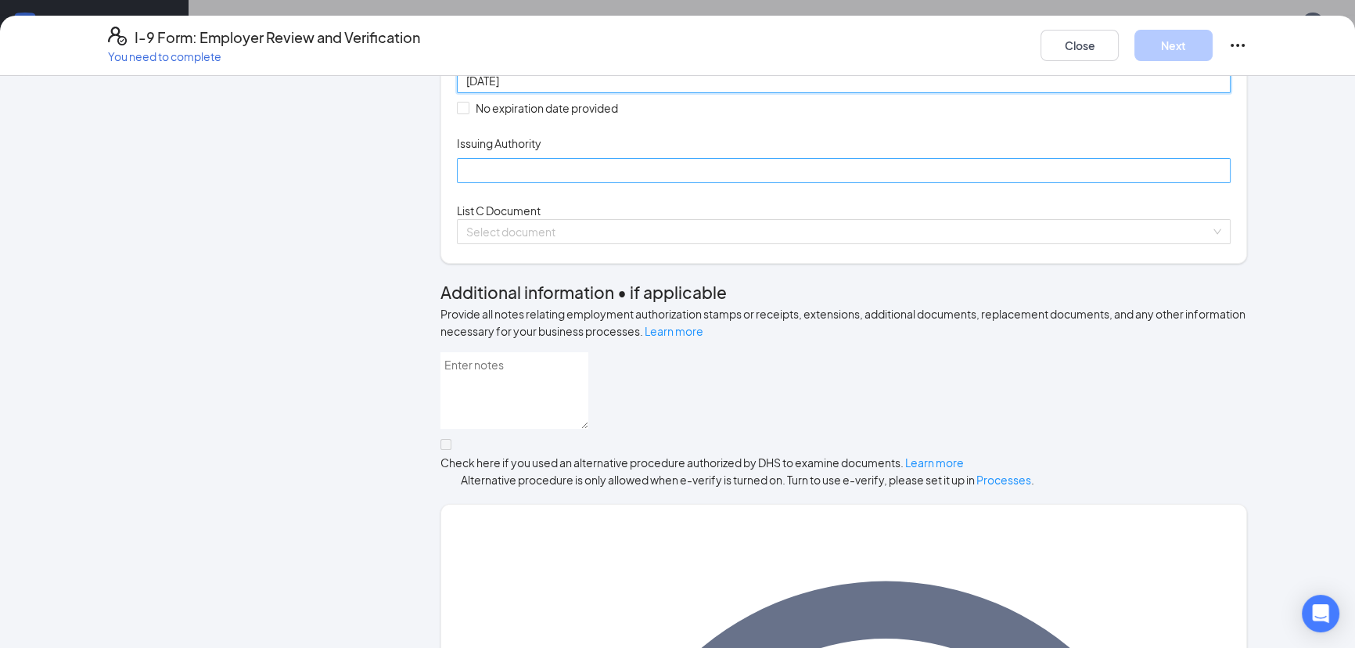
type input "[DATE]"
click at [607, 183] on input "Issuing Authority" at bounding box center [844, 170] width 774 height 25
type input "[US_STATE]"
click at [557, 243] on input "search" at bounding box center [838, 231] width 744 height 23
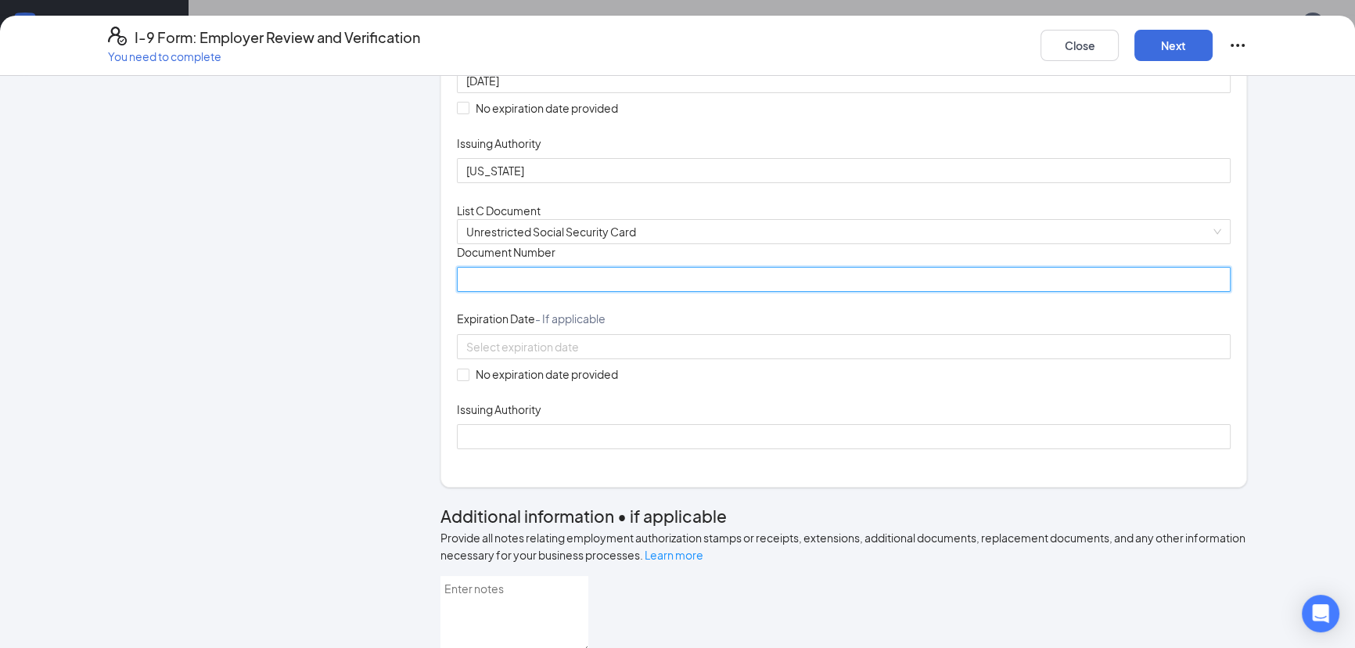
paste input "612430643"
type input "612430643"
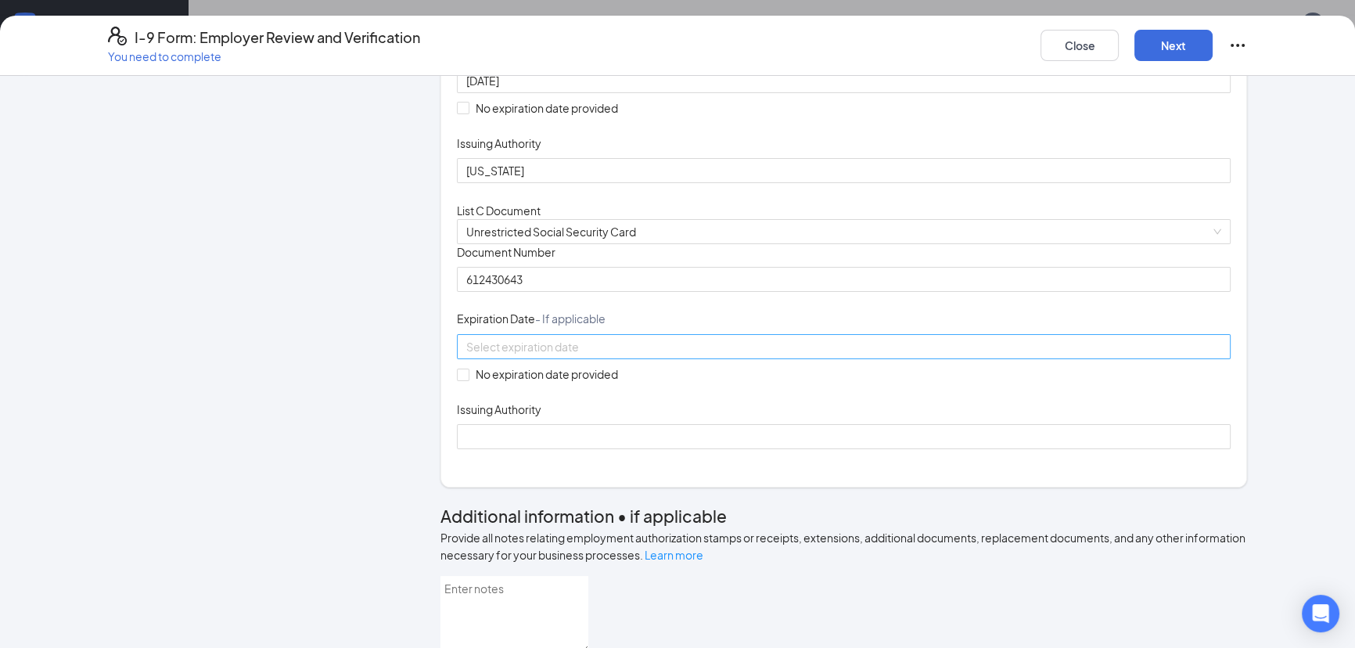
click at [602, 355] on input at bounding box center [842, 346] width 752 height 17
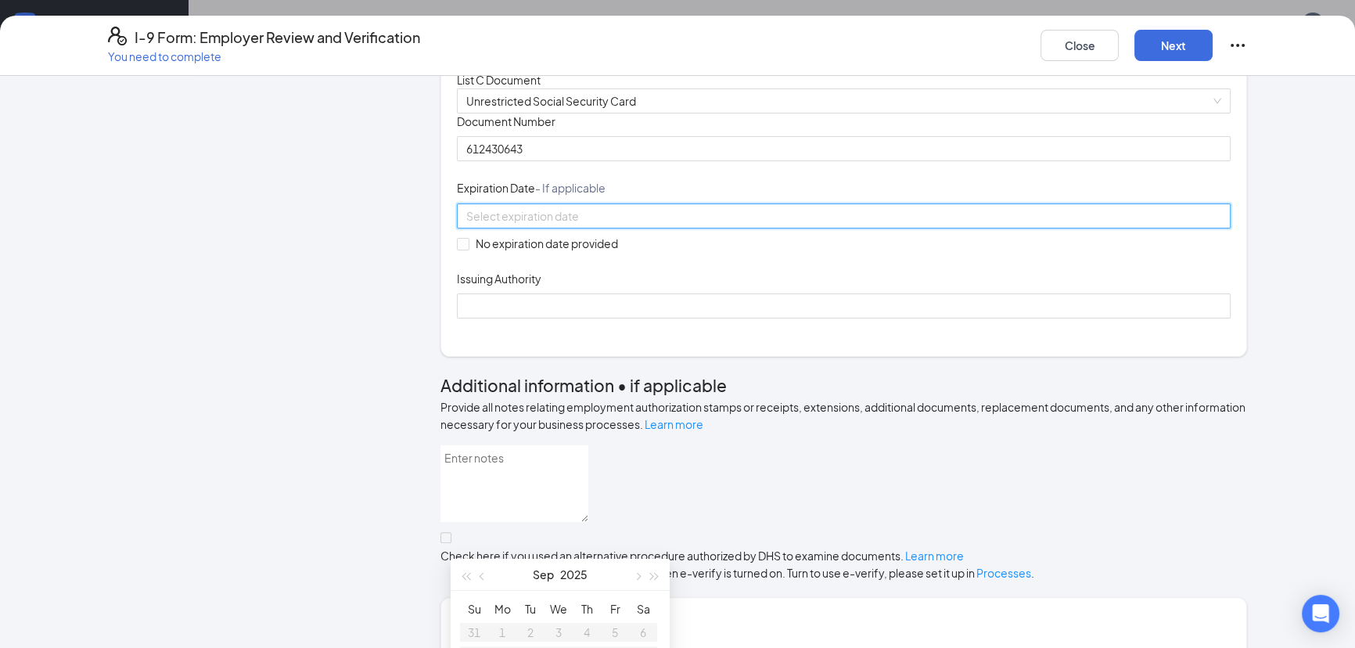
scroll to position [497, 0]
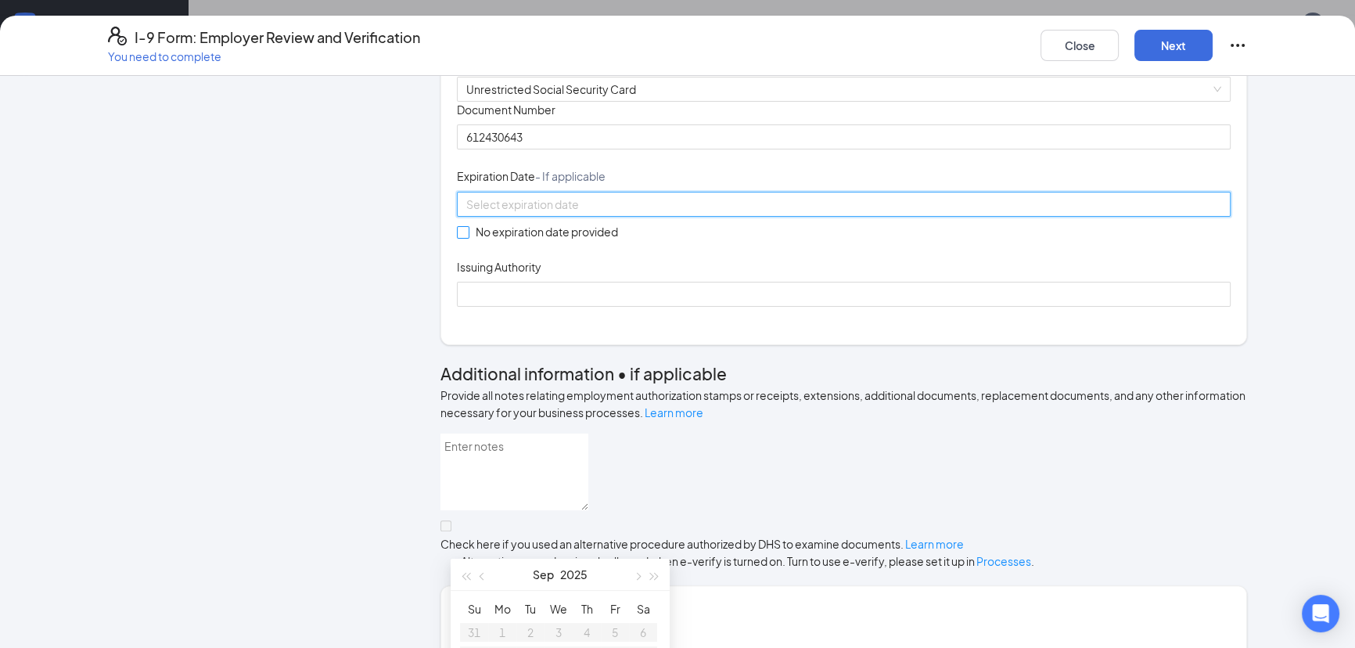
click at [462, 239] on span at bounding box center [463, 232] width 13 height 13
click at [462, 237] on input "No expiration date provided" at bounding box center [462, 231] width 11 height 11
checkbox input "true"
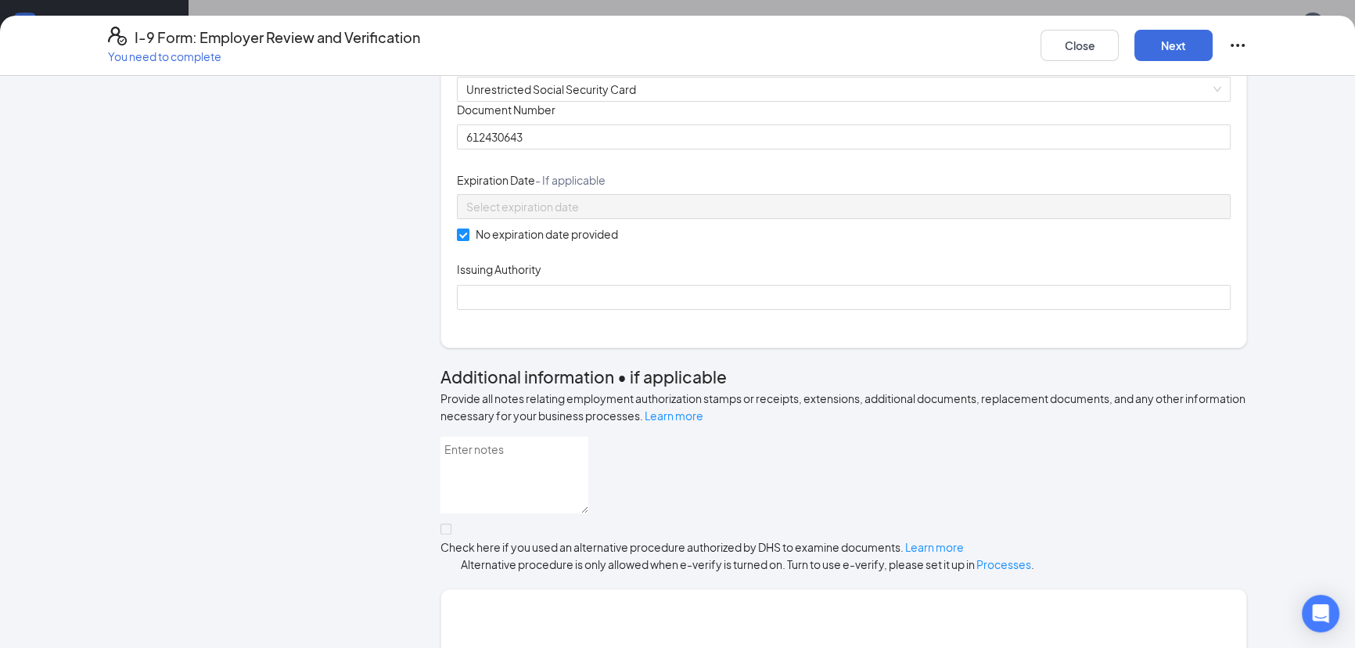
click at [480, 284] on div "Issuing Authority" at bounding box center [844, 272] width 774 height 23
click at [478, 310] on input "Issuing Authority" at bounding box center [844, 297] width 774 height 25
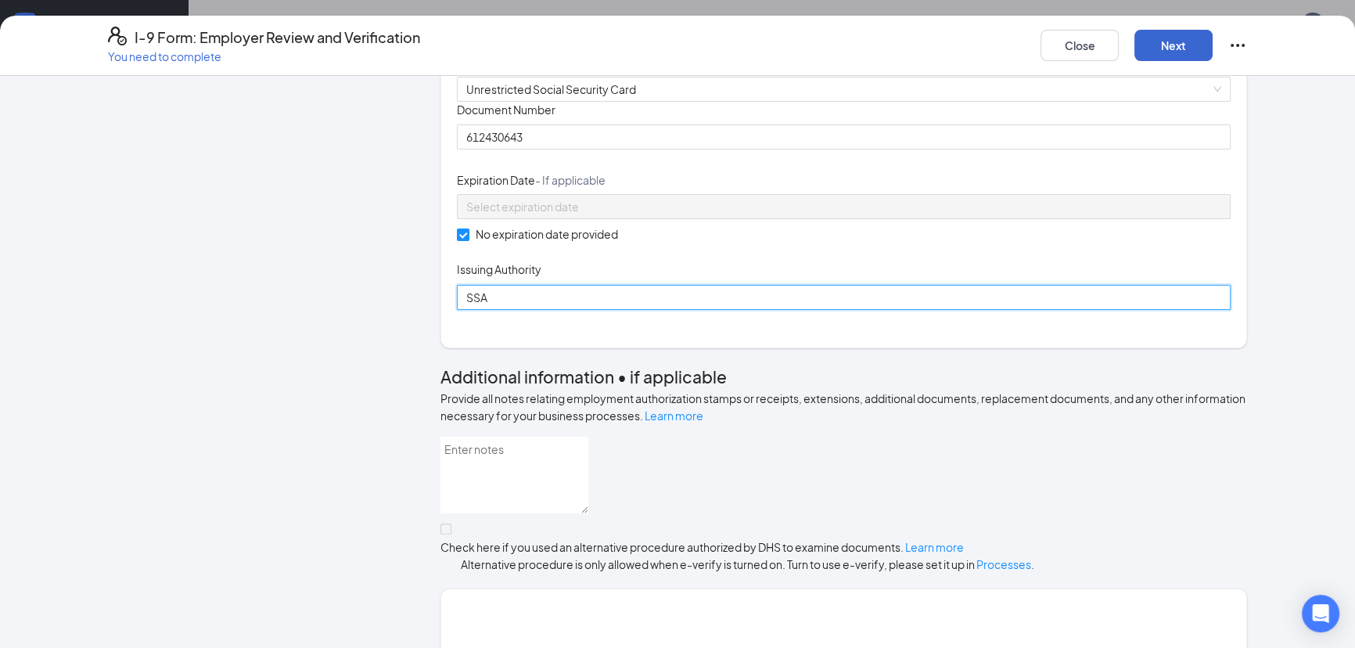
type input "SSA"
click at [1158, 49] on button "Next" at bounding box center [1173, 45] width 78 height 31
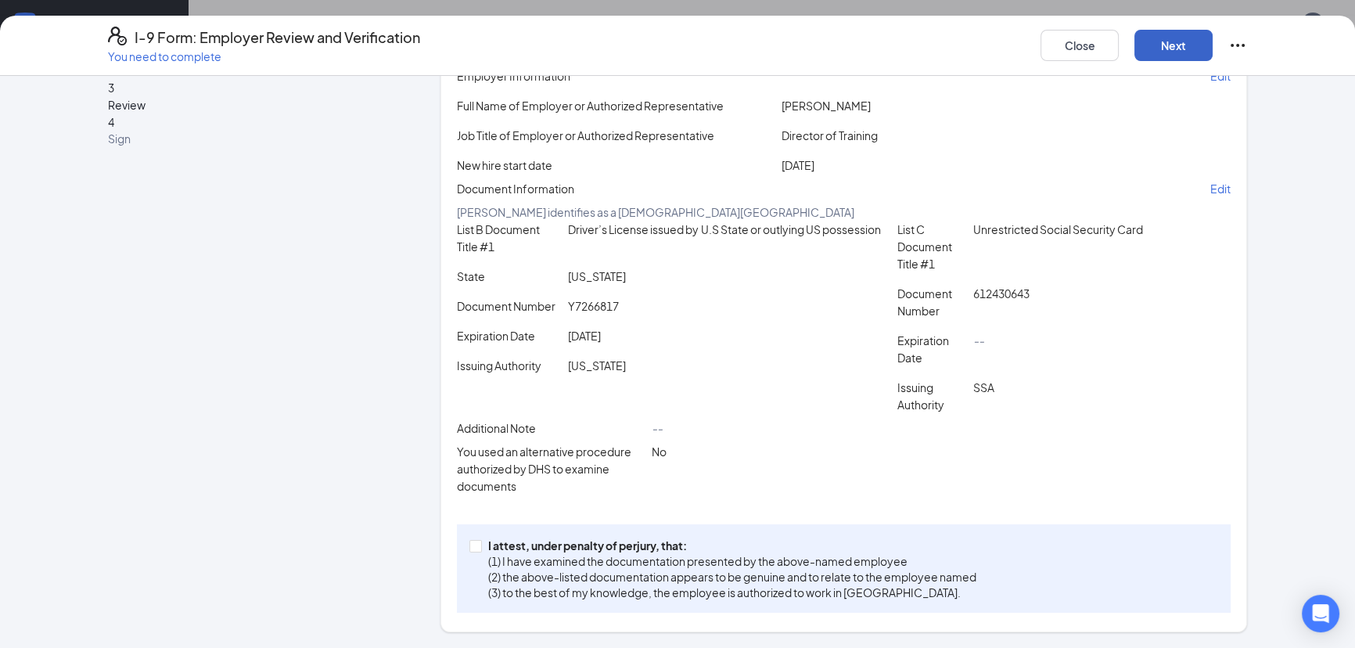
scroll to position [198, 0]
click at [544, 546] on p "I attest, under penalty of perjury, that:" at bounding box center [732, 545] width 488 height 16
click at [480, 546] on input "I attest, under penalty of [PERSON_NAME], that: (1) I have examined the documen…" at bounding box center [474, 545] width 11 height 11
checkbox input "true"
click at [1157, 54] on button "Next" at bounding box center [1173, 45] width 78 height 31
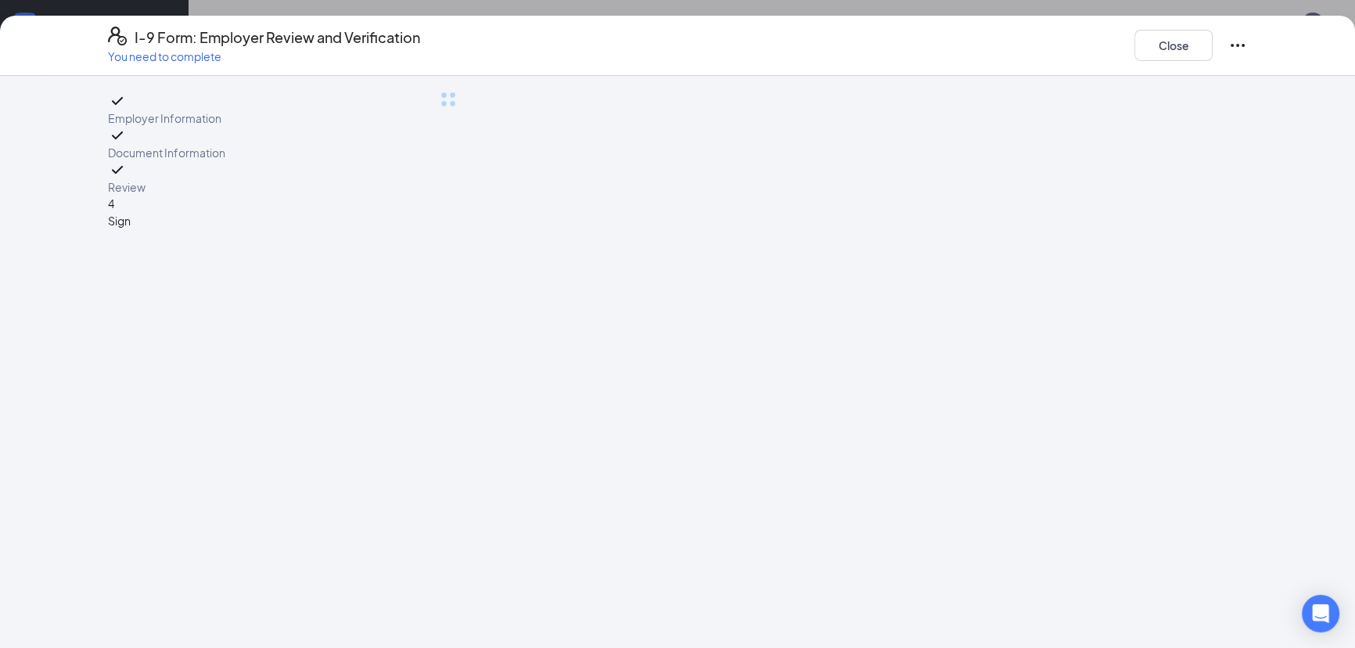
scroll to position [0, 0]
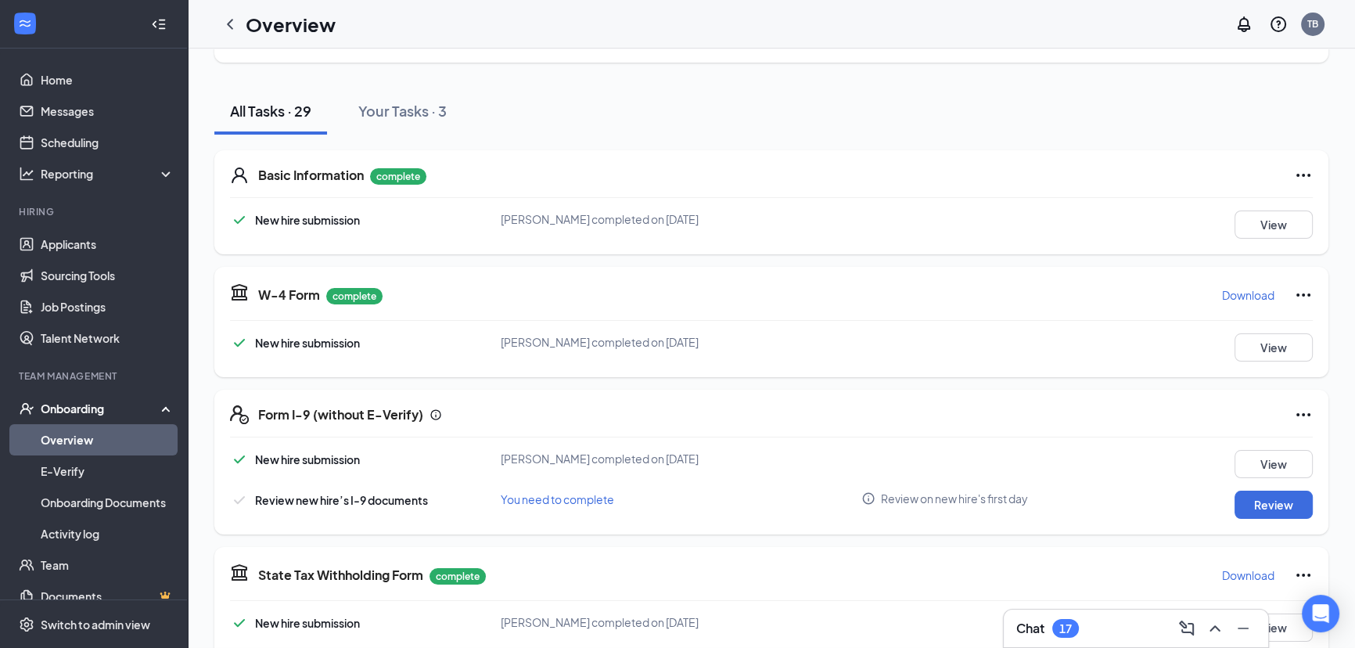
click at [672, 224] on div "I-9 Form: Employer Review and Verification You need to complete Close Employer …" at bounding box center [677, 324] width 1355 height 648
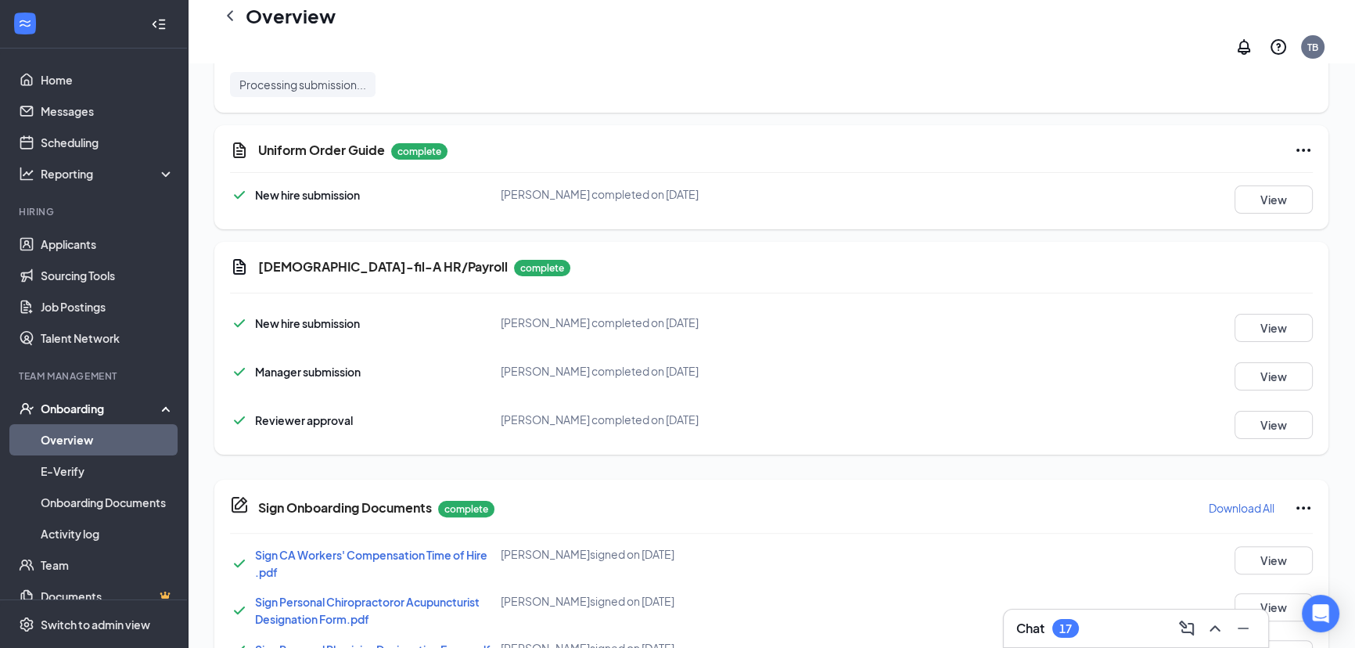
scroll to position [357, 0]
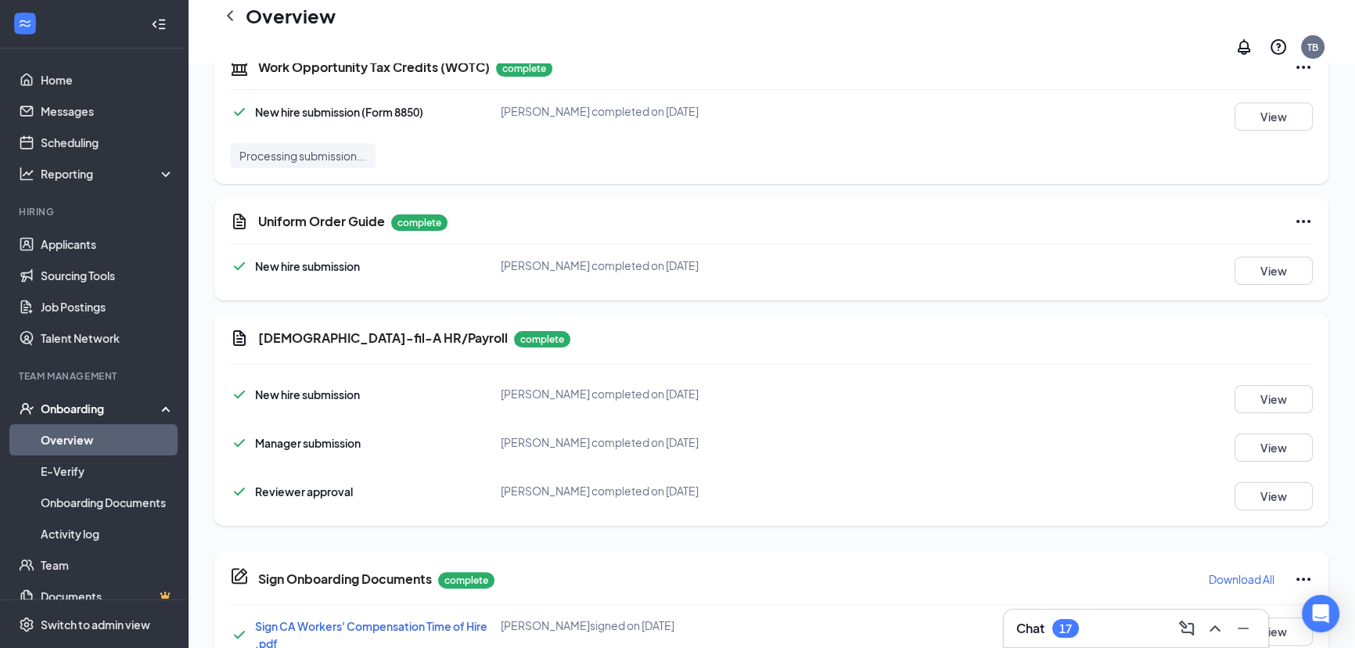
click at [63, 435] on link "Overview" at bounding box center [108, 439] width 134 height 31
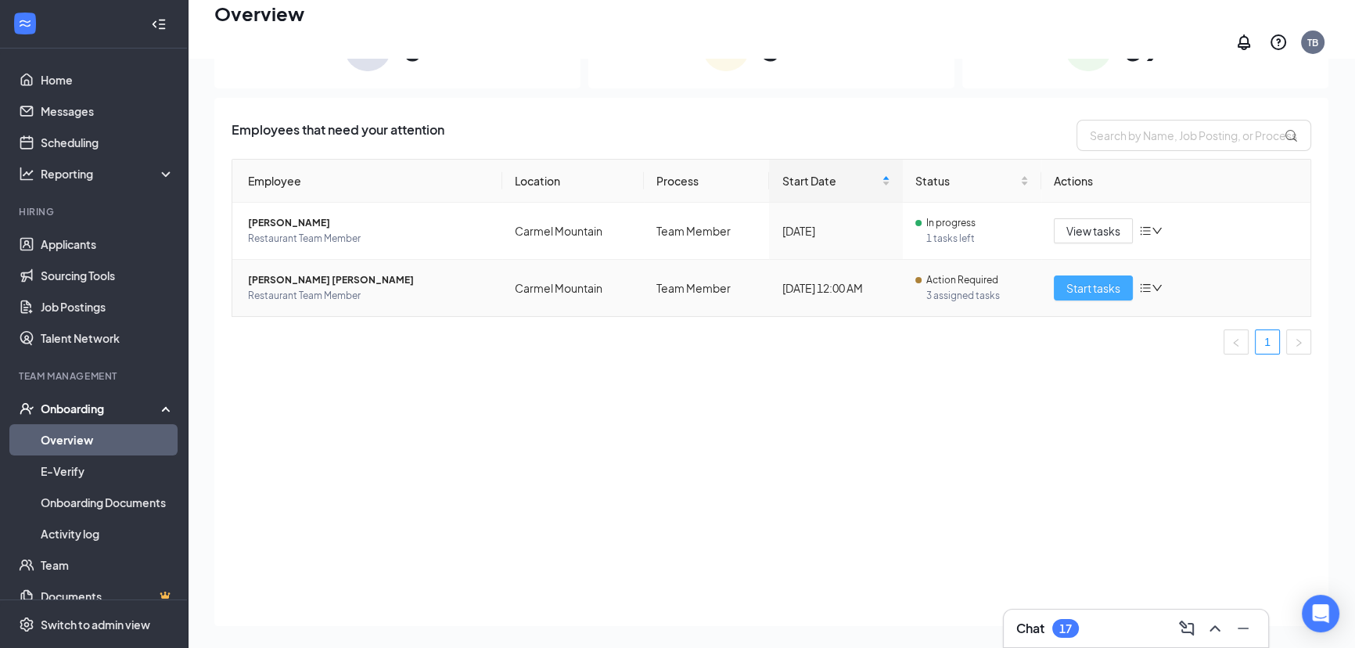
click at [1068, 282] on span "Start tasks" at bounding box center [1093, 287] width 54 height 17
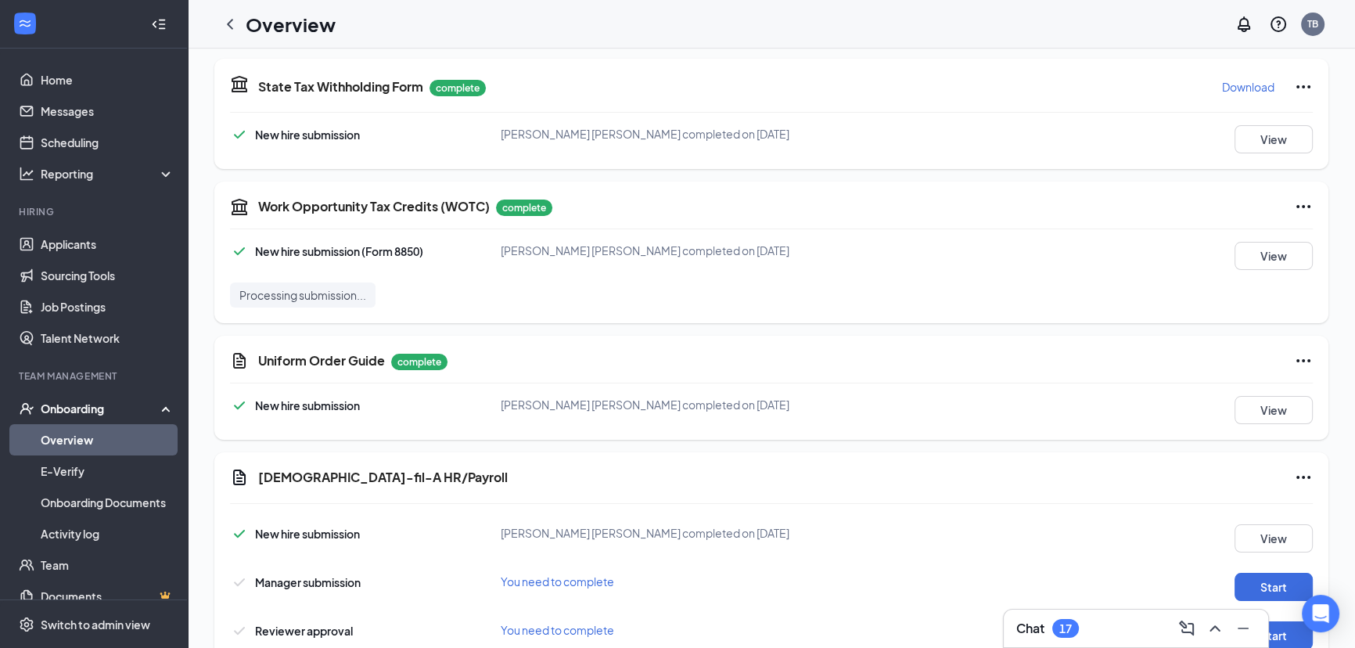
scroll to position [924, 0]
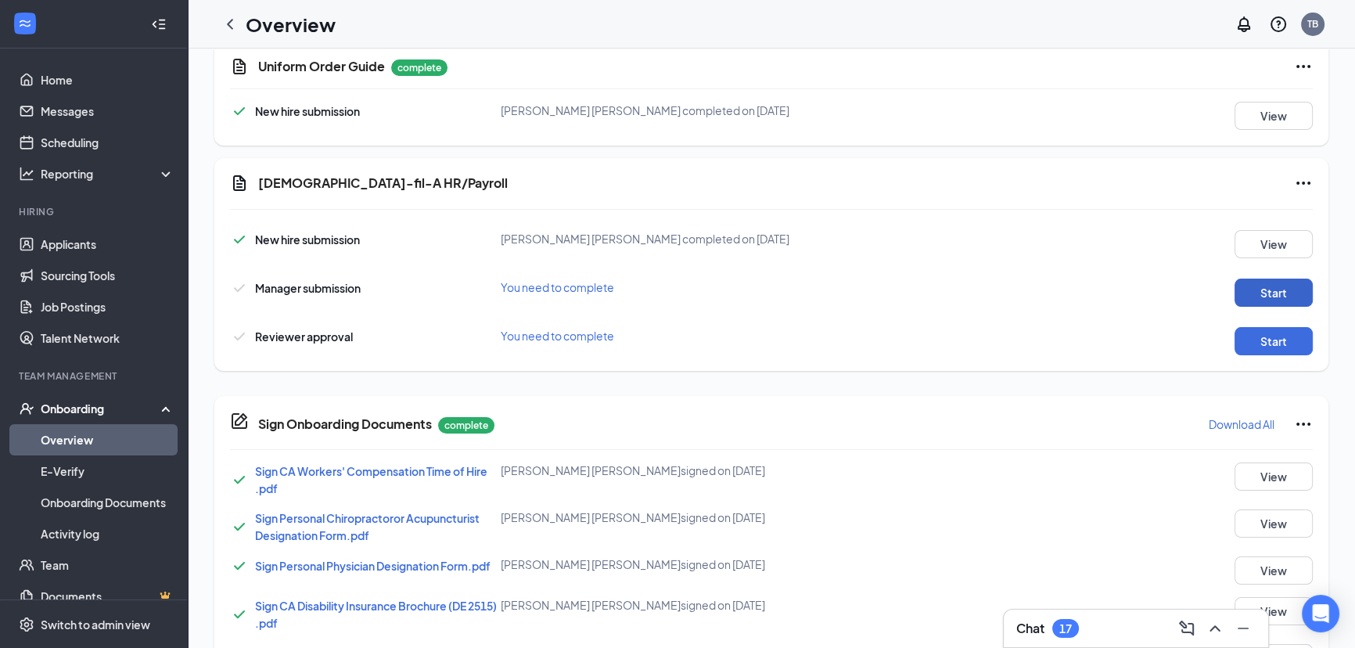
click at [1252, 283] on button "Start" at bounding box center [1273, 292] width 78 height 28
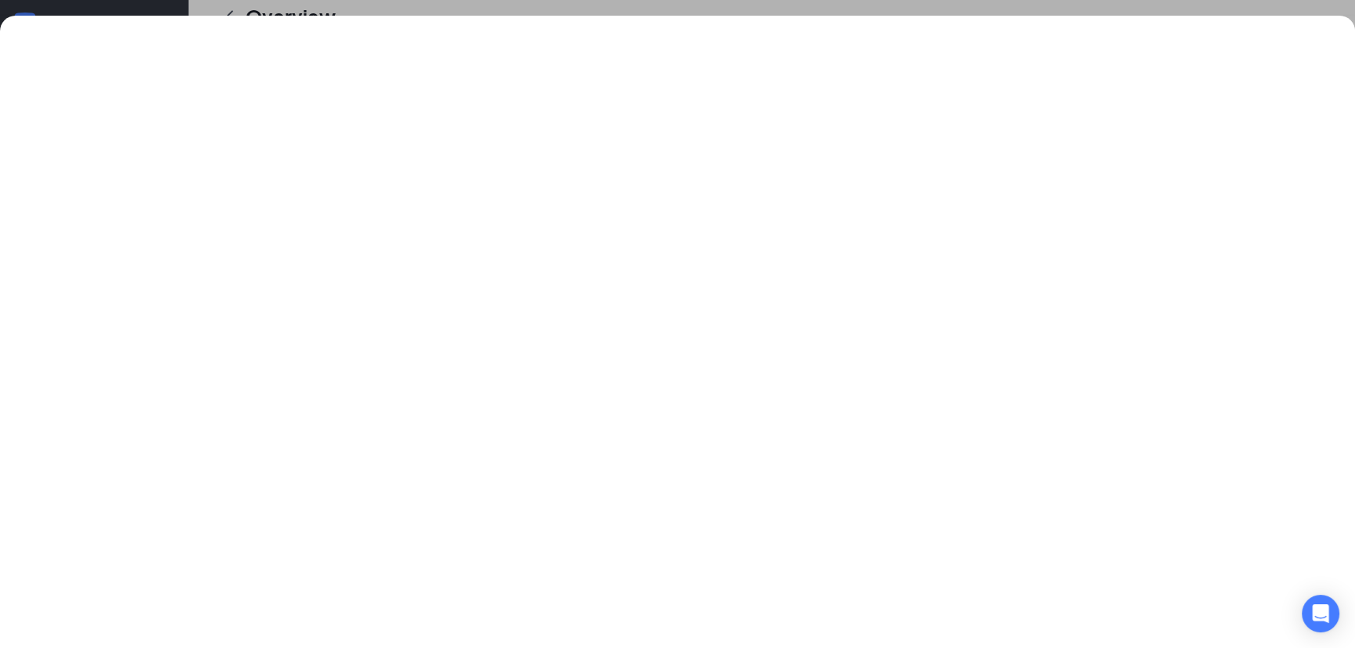
scroll to position [0, 0]
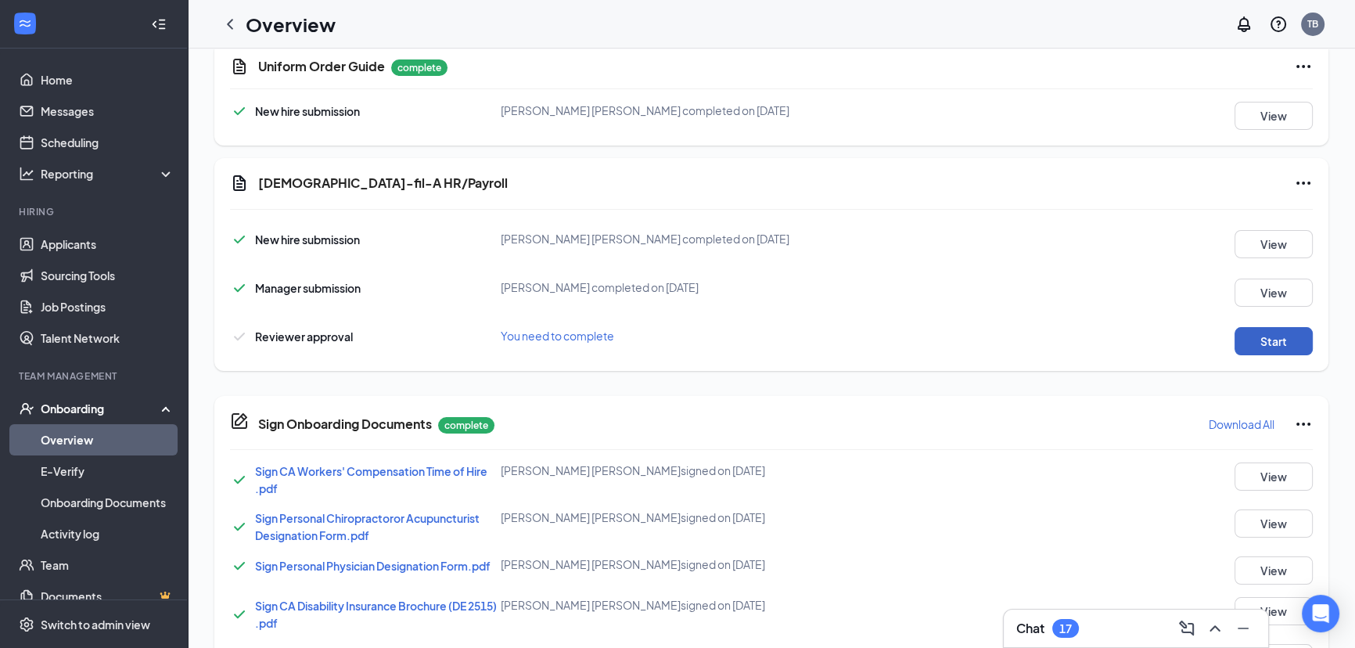
click at [1244, 338] on button "Start" at bounding box center [1273, 341] width 78 height 28
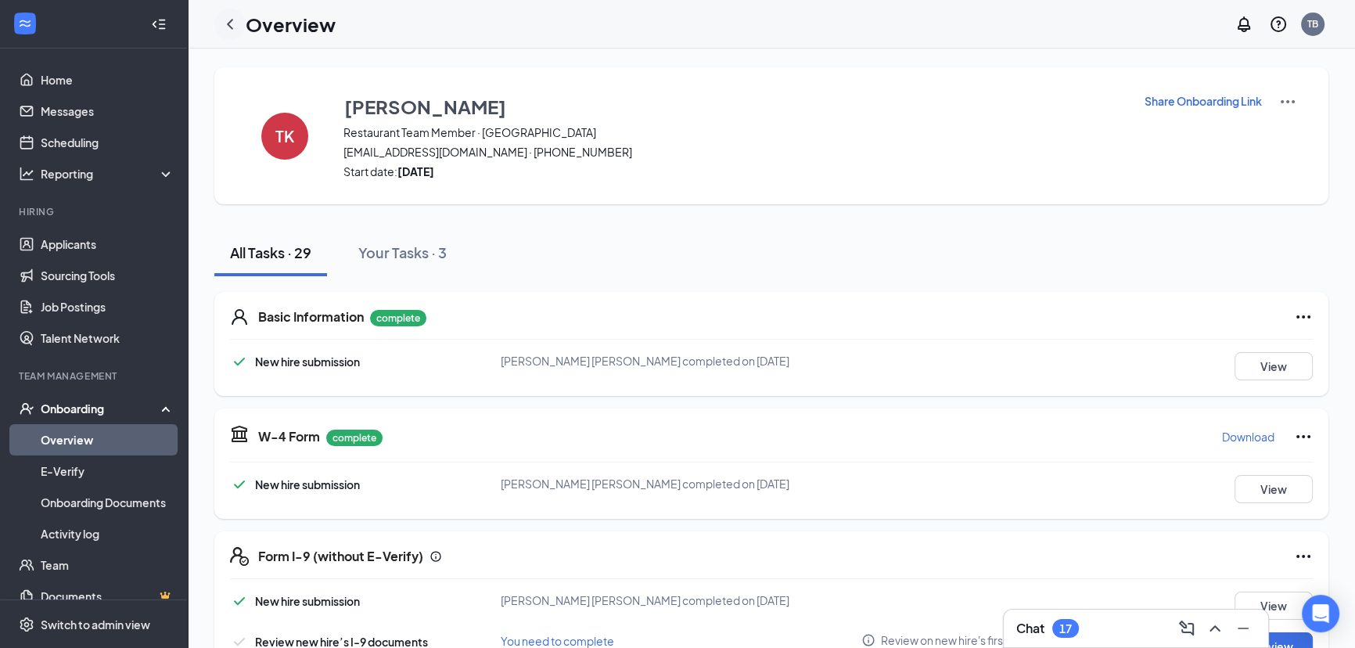
click at [232, 20] on icon "ChevronLeft" at bounding box center [230, 24] width 19 height 19
